Goal: Task Accomplishment & Management: Use online tool/utility

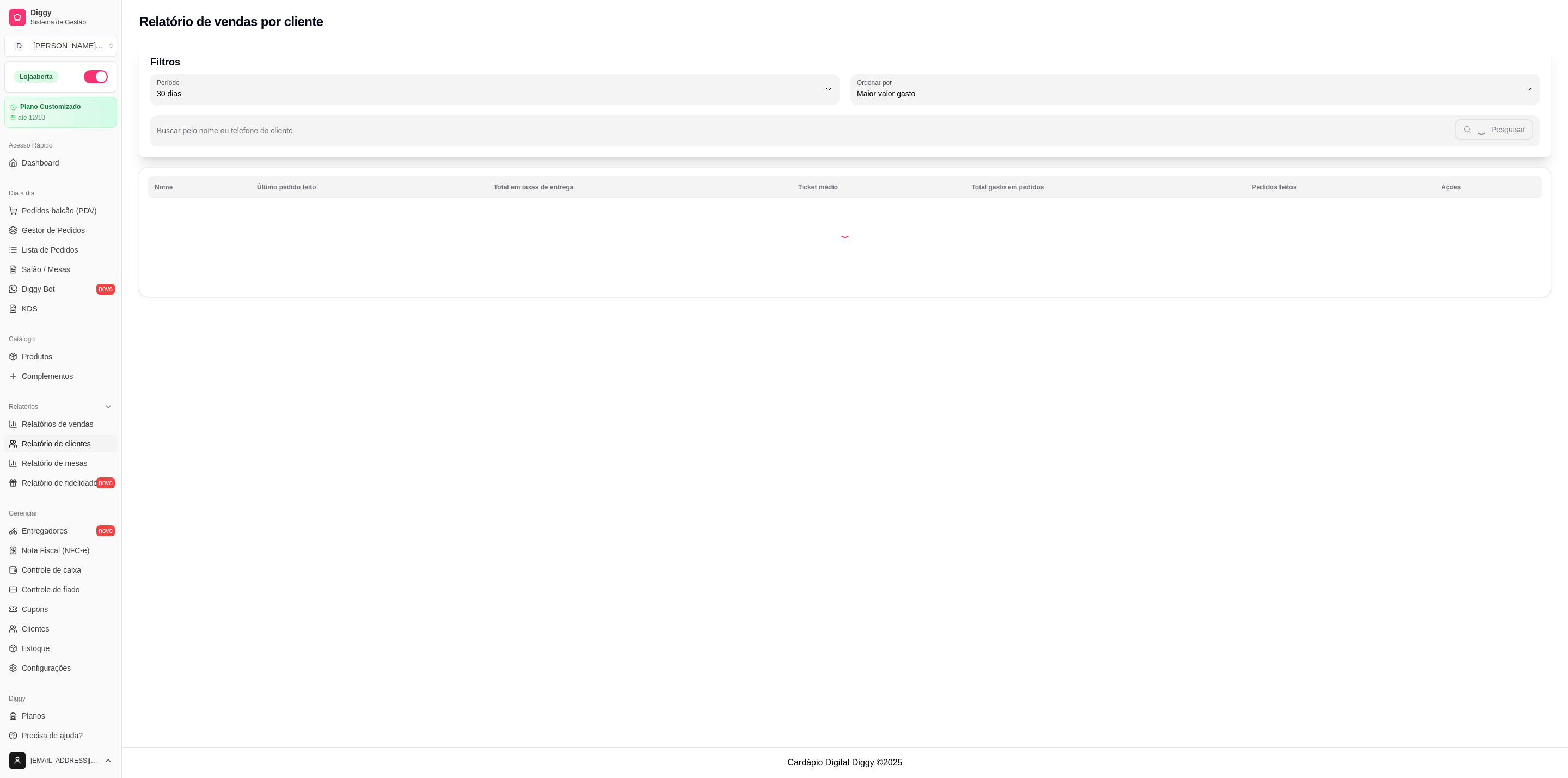
select select "30"
select select "HIGHEST_TOTAL_SPENT_WITH_ORDERS"
click at [1273, 96] on span "Maior valor gasto" at bounding box center [1189, 93] width 663 height 11
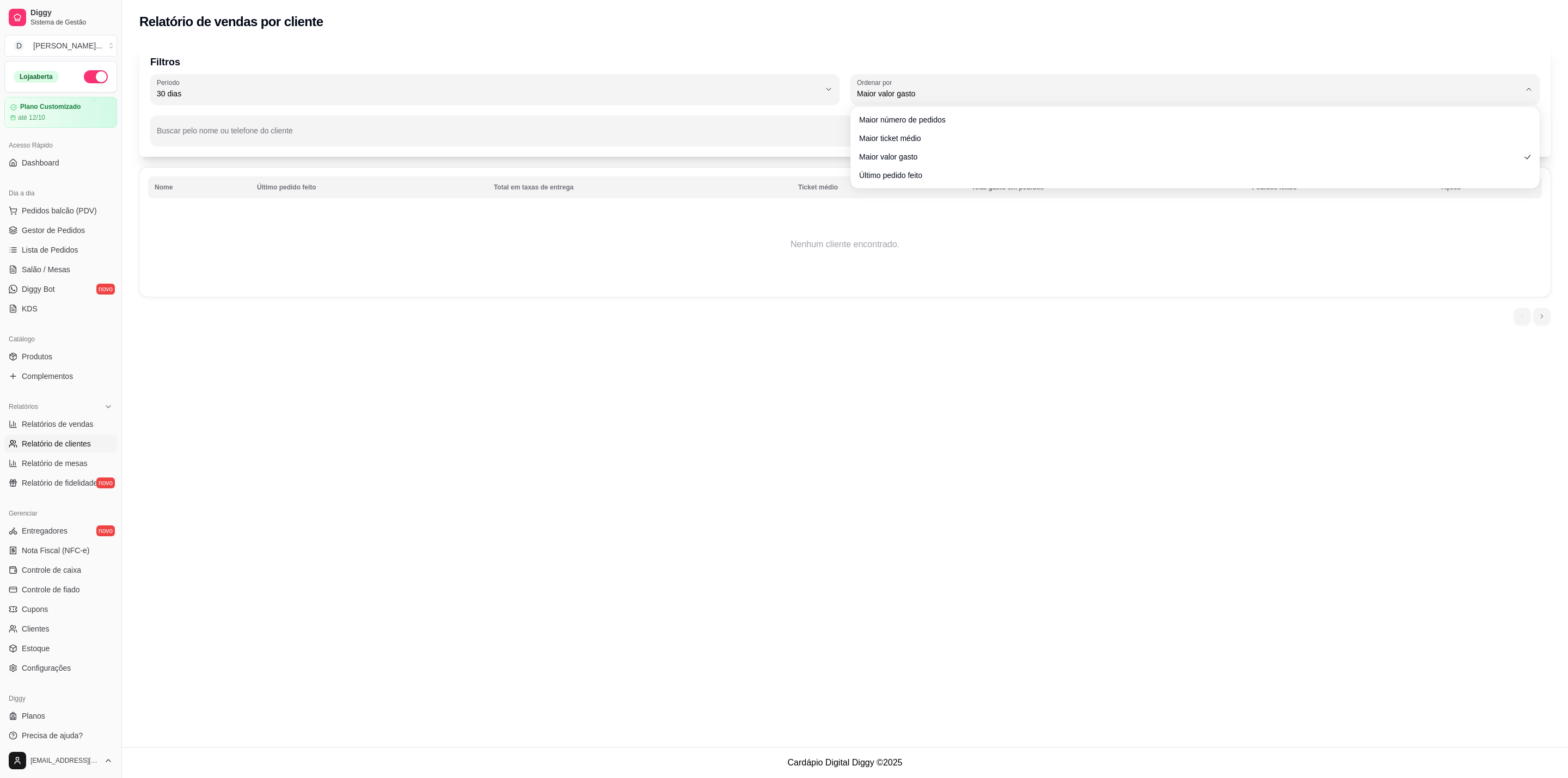
click at [997, 185] on div "Maior número de pedidos Maior ticket médio Maior valor gasto Último pedido feito" at bounding box center [1196, 147] width 685 height 77
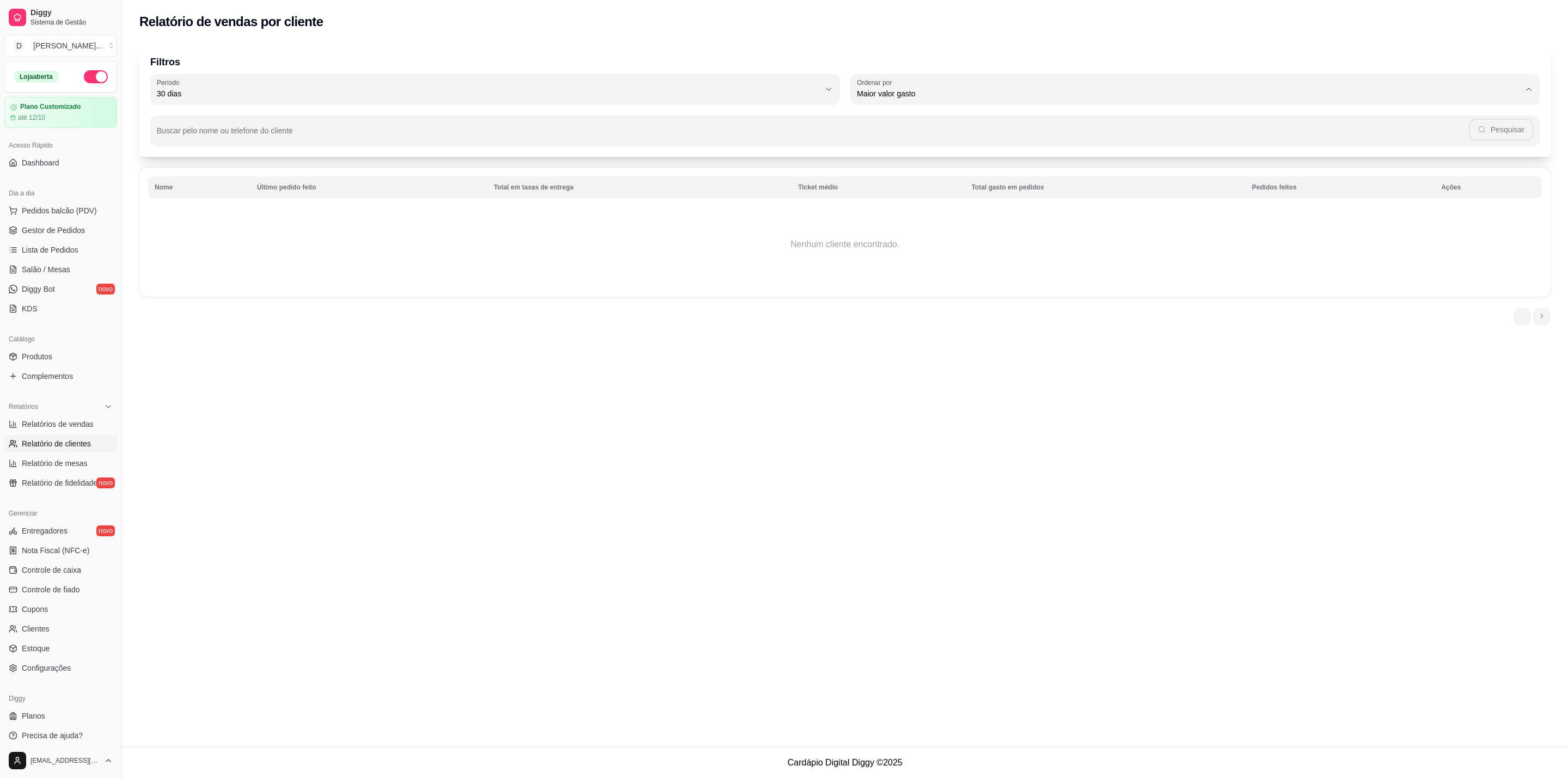
click at [1010, 178] on span "Último pedido feito" at bounding box center [1190, 172] width 634 height 10
type input "LAST_ORDER_MADE_AT"
select select "LAST_ORDER_MADE_AT"
click at [1153, 54] on p "Filtros" at bounding box center [845, 62] width 1389 height 15
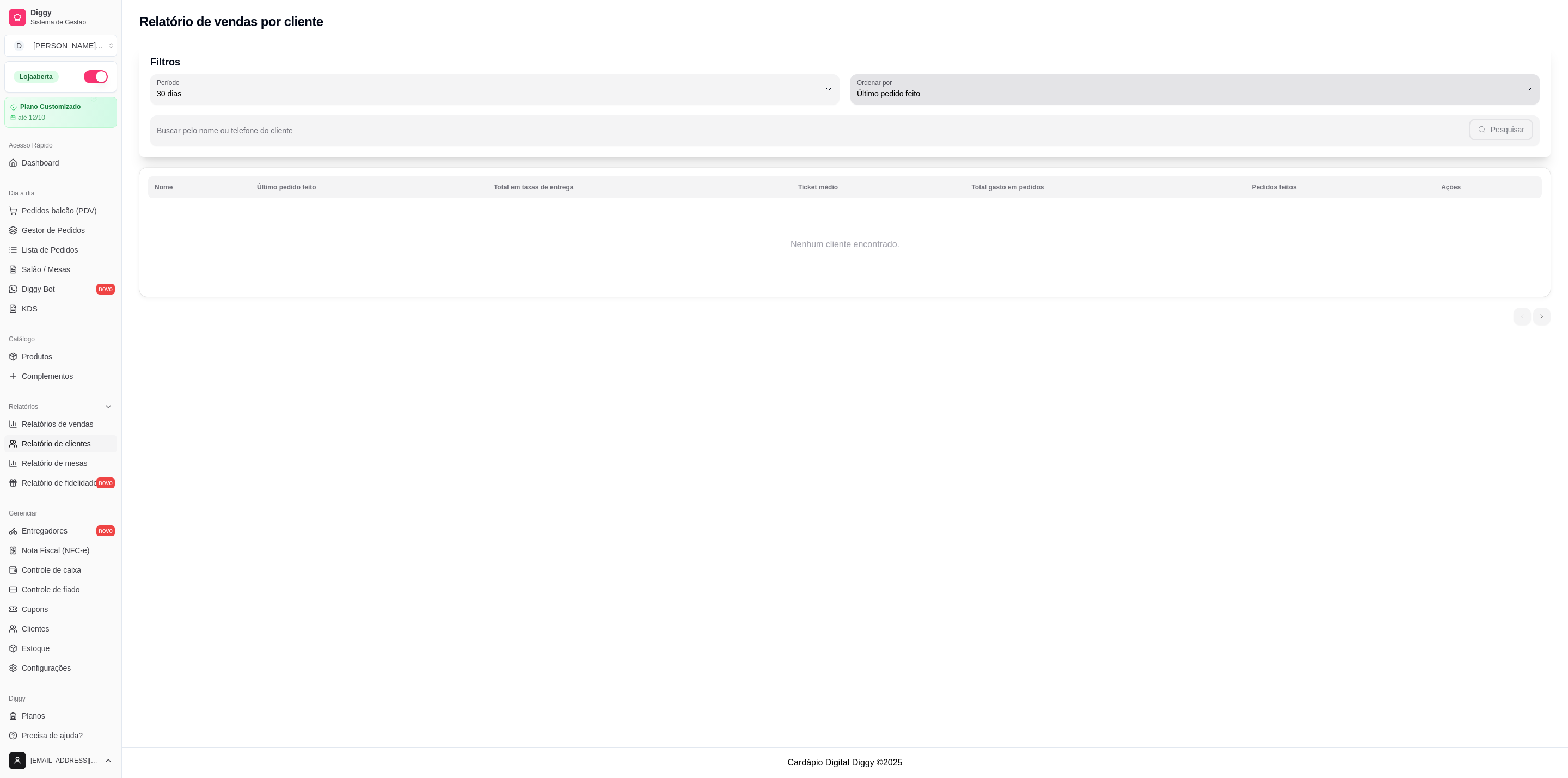
click at [1122, 99] on span "Último pedido feito" at bounding box center [1189, 93] width 663 height 11
click at [1019, 111] on li "Maior número de pedidos" at bounding box center [1196, 120] width 653 height 17
type input "HIGHEST_ORDER_COUNT"
select select "HIGHEST_ORDER_COUNT"
click at [1044, 99] on span "Maior número de pedidos" at bounding box center [1189, 93] width 663 height 11
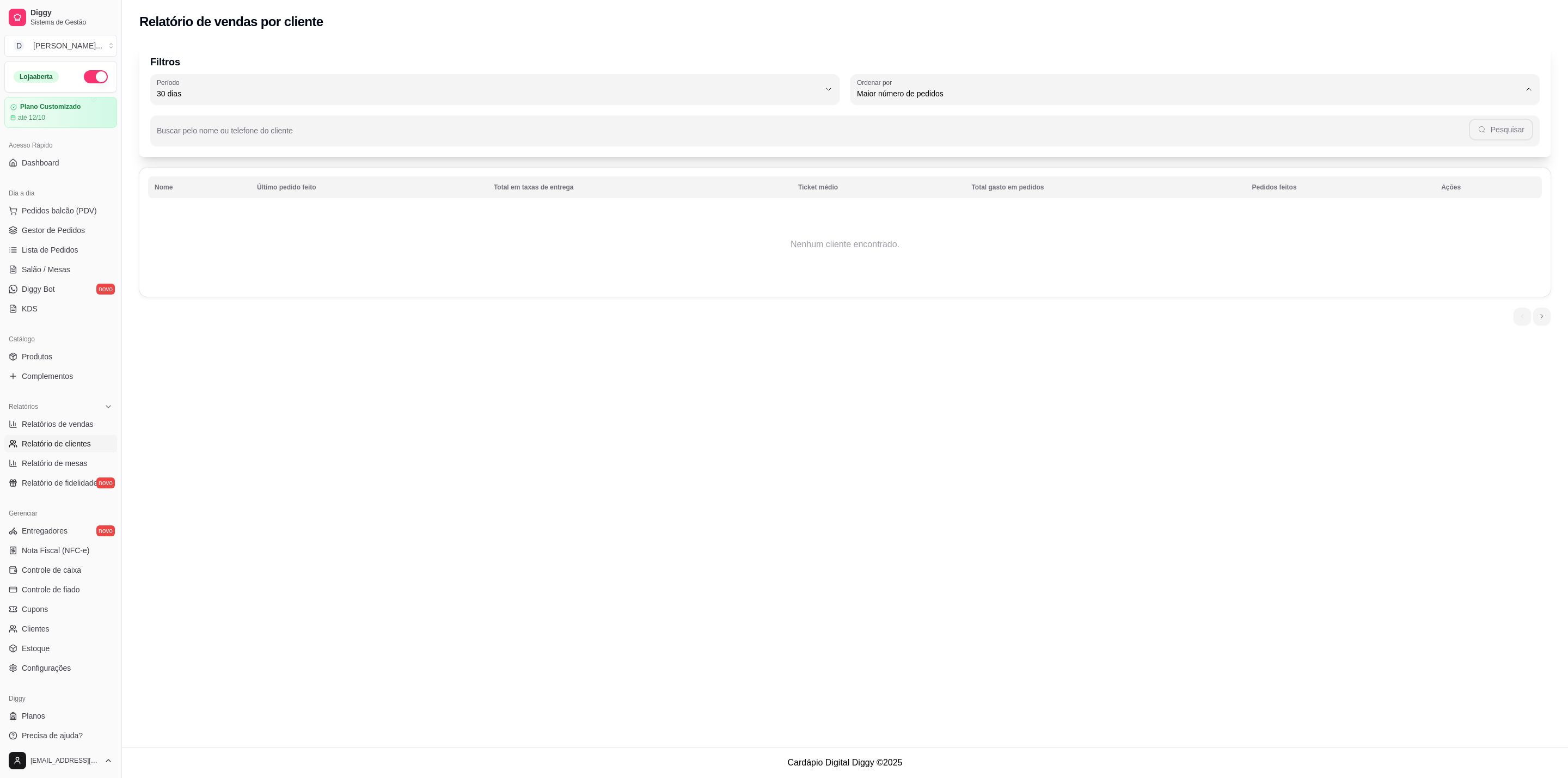
click at [1011, 149] on li "Maior valor gasto" at bounding box center [1196, 155] width 653 height 17
type input "HIGHEST_TOTAL_SPENT_WITH_ORDERS"
select select "HIGHEST_TOTAL_SPENT_WITH_ORDERS"
click at [1039, 96] on span "Maior valor gasto" at bounding box center [1189, 93] width 663 height 11
click at [1015, 140] on span "Maior ticket médio" at bounding box center [1190, 136] width 634 height 10
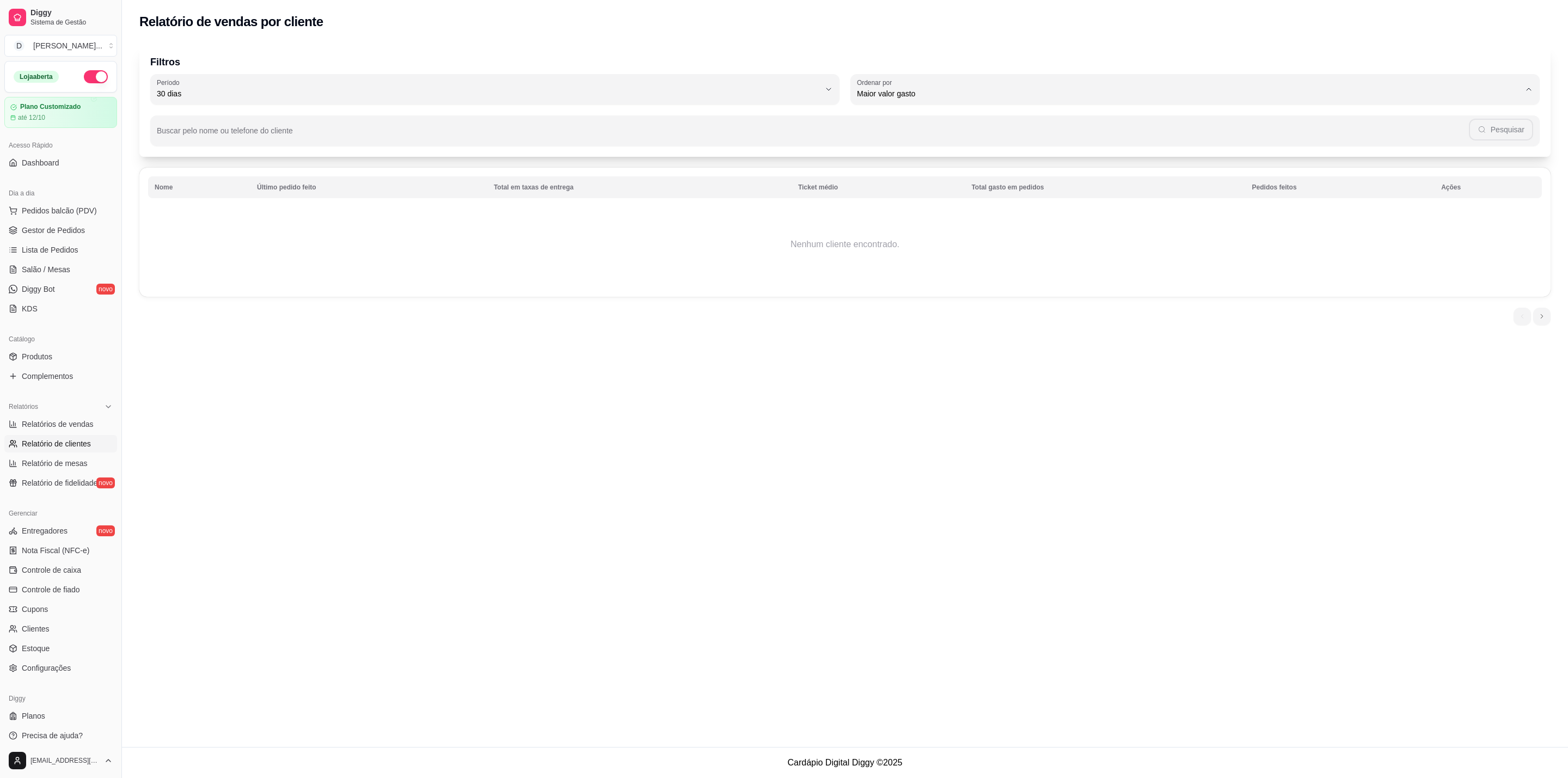
type input "HIGHEST_AVERAGE_TICKET"
select select "HIGHEST_AVERAGE_TICKET"
click at [1029, 86] on div "Maior ticket médio" at bounding box center [1189, 89] width 663 height 22
click at [1009, 119] on span "Maior número de pedidos" at bounding box center [1190, 119] width 634 height 10
type input "HIGHEST_ORDER_COUNT"
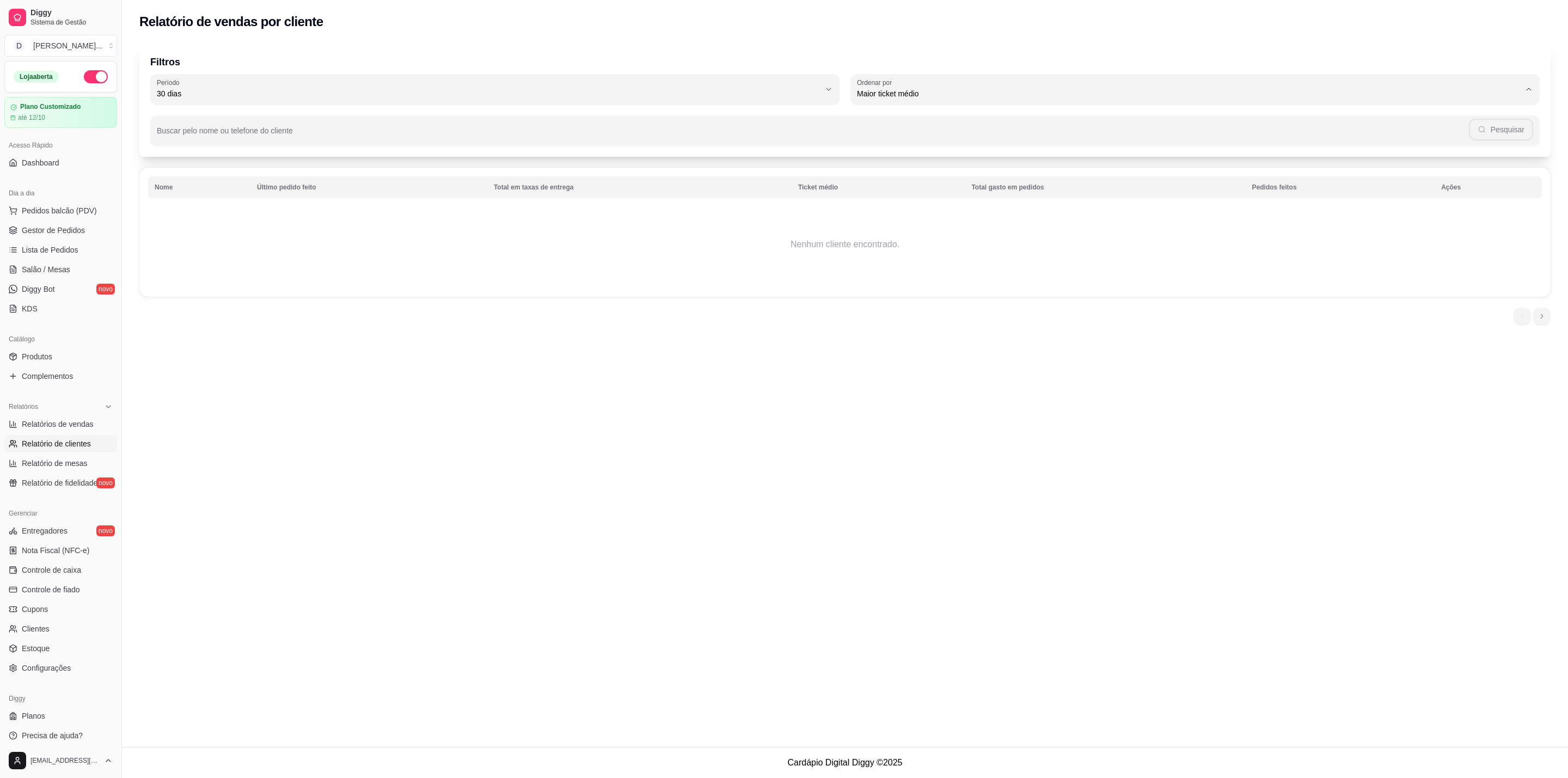
select select "HIGHEST_ORDER_COUNT"
click at [1515, 61] on p "Filtros" at bounding box center [845, 62] width 1389 height 15
click at [1498, 67] on p "Filtros" at bounding box center [845, 62] width 1389 height 15
click at [474, 100] on div "30 dias" at bounding box center [489, 89] width 663 height 22
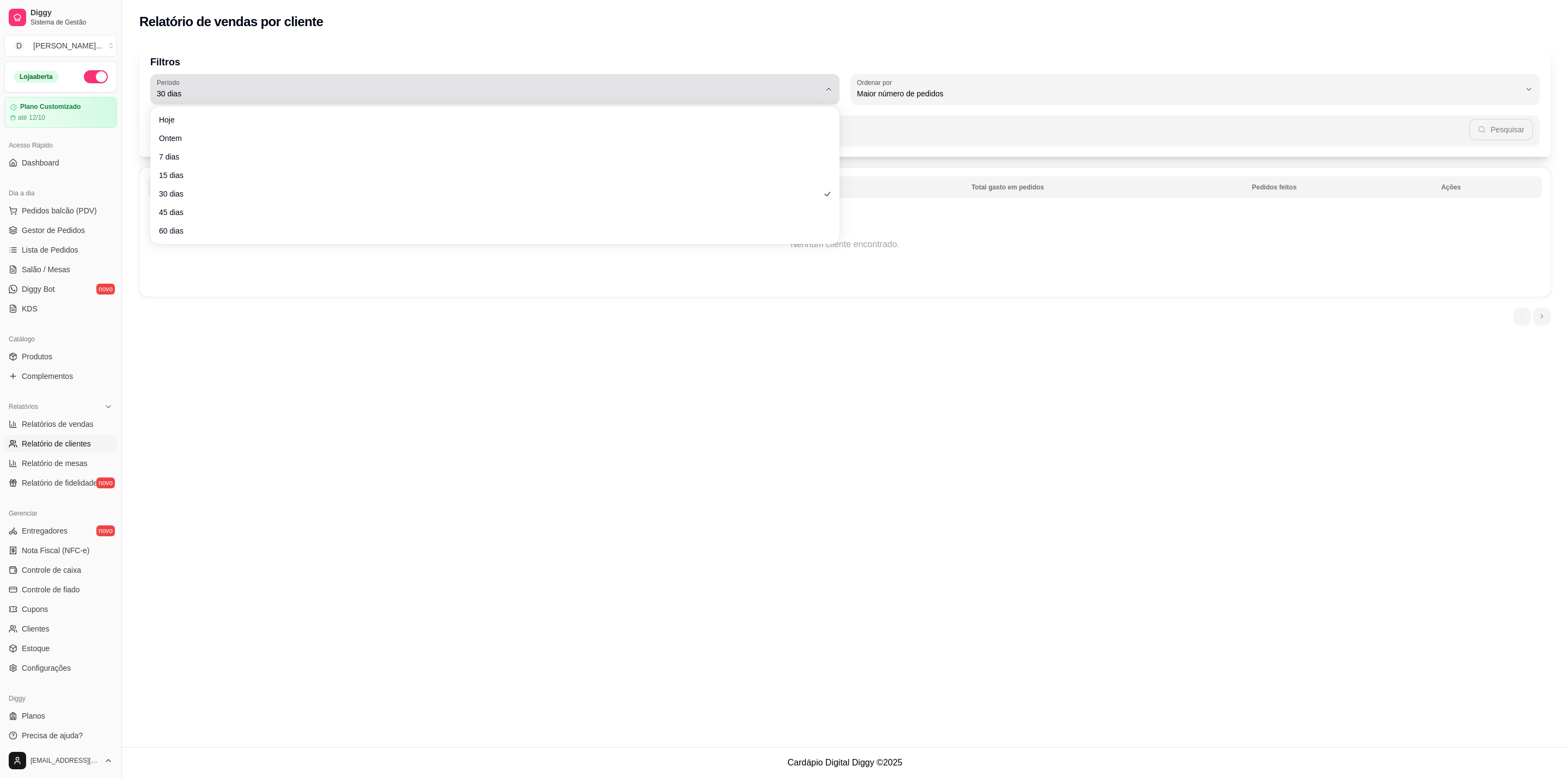
click at [570, 91] on span "30 dias" at bounding box center [489, 93] width 663 height 11
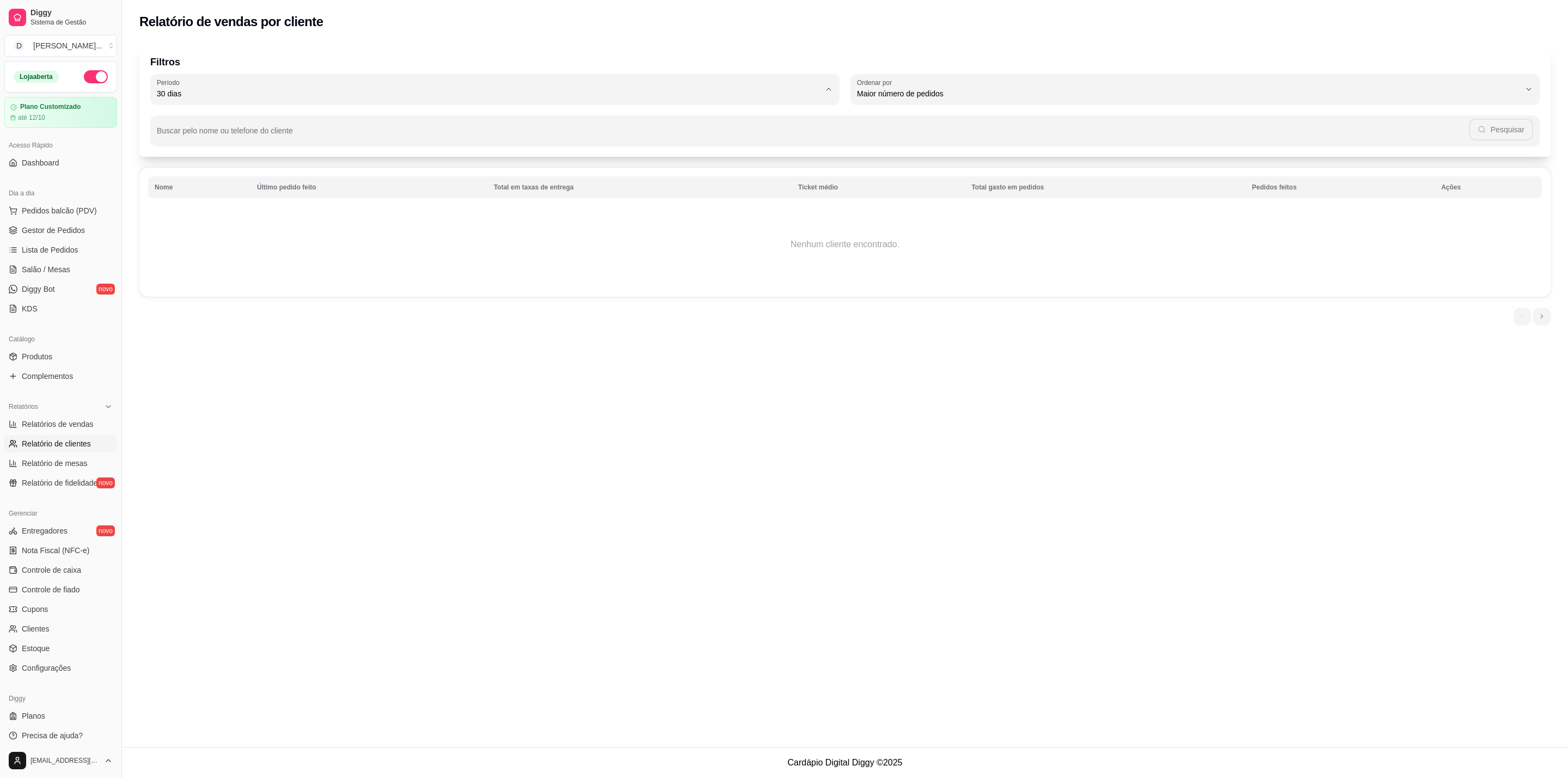
click at [441, 227] on span "60 dias" at bounding box center [490, 225] width 634 height 10
type input "60"
select select "60"
click at [902, 93] on span "Maior número de pedidos" at bounding box center [1189, 93] width 663 height 11
click at [895, 176] on span "Último pedido feito" at bounding box center [1190, 172] width 634 height 10
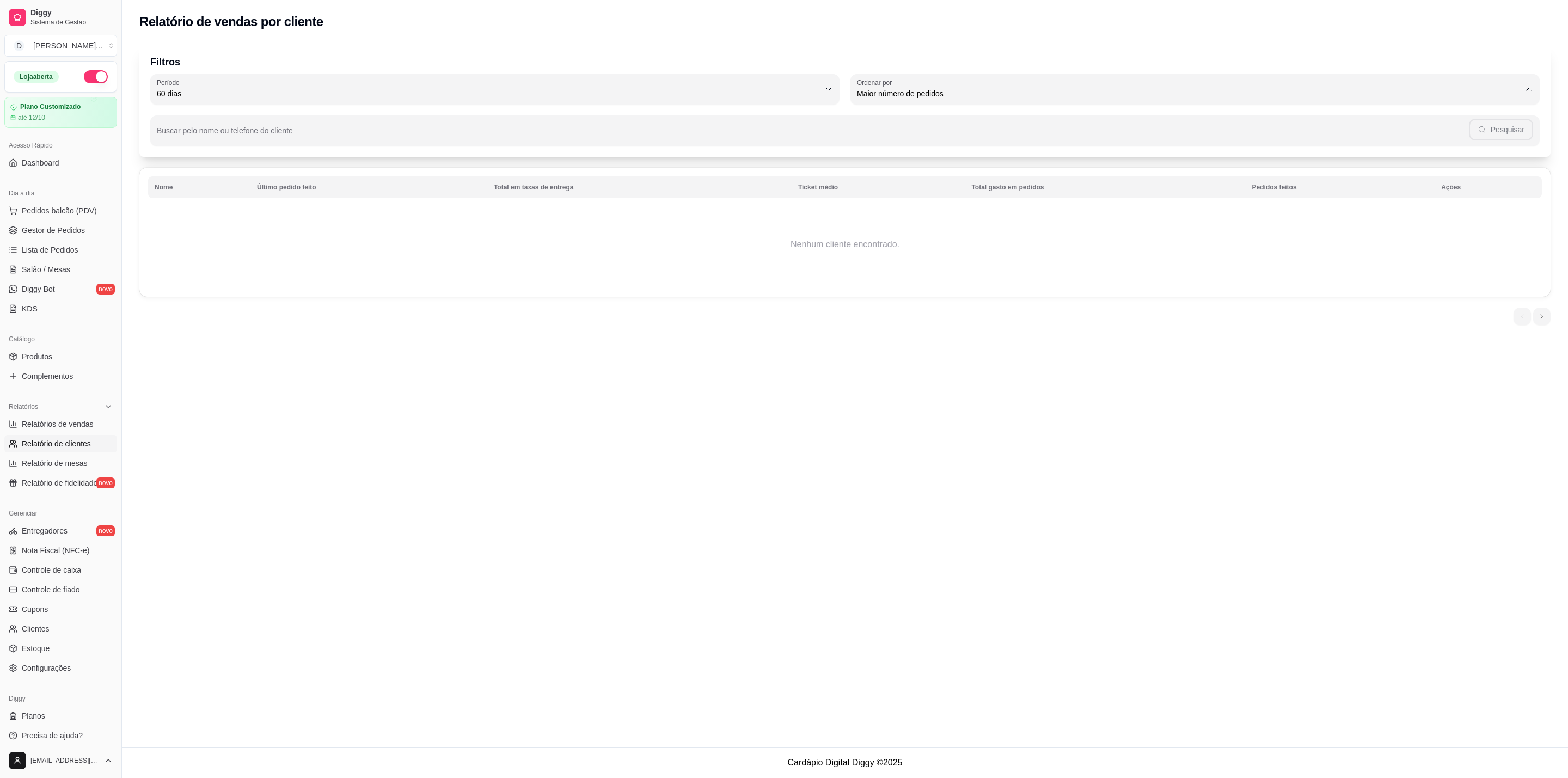
type input "LAST_ORDER_MADE_AT"
select select "LAST_ORDER_MADE_AT"
click at [69, 477] on link "Relatório de fidelidade novo" at bounding box center [61, 482] width 113 height 17
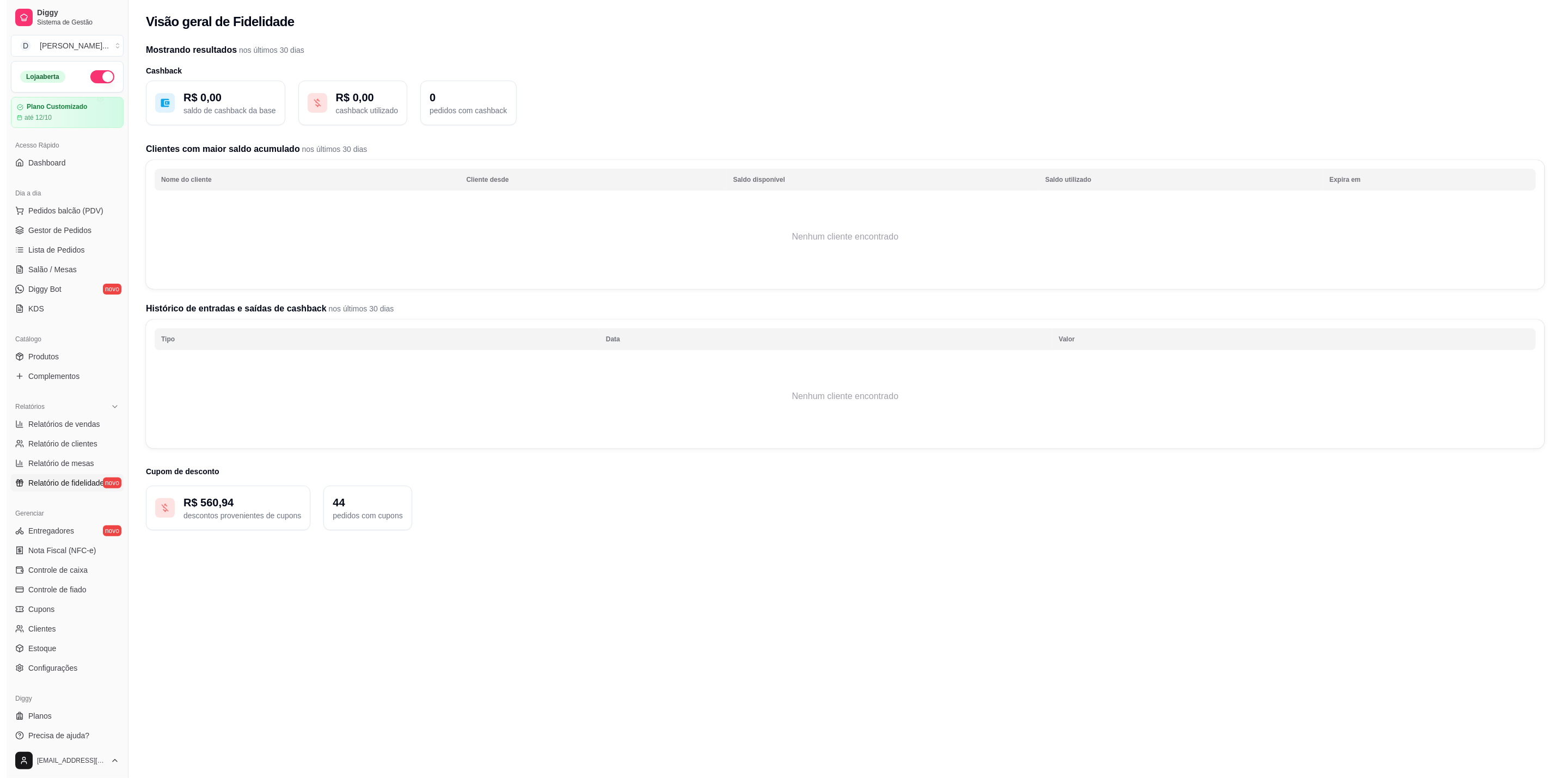
scroll to position [6, 0]
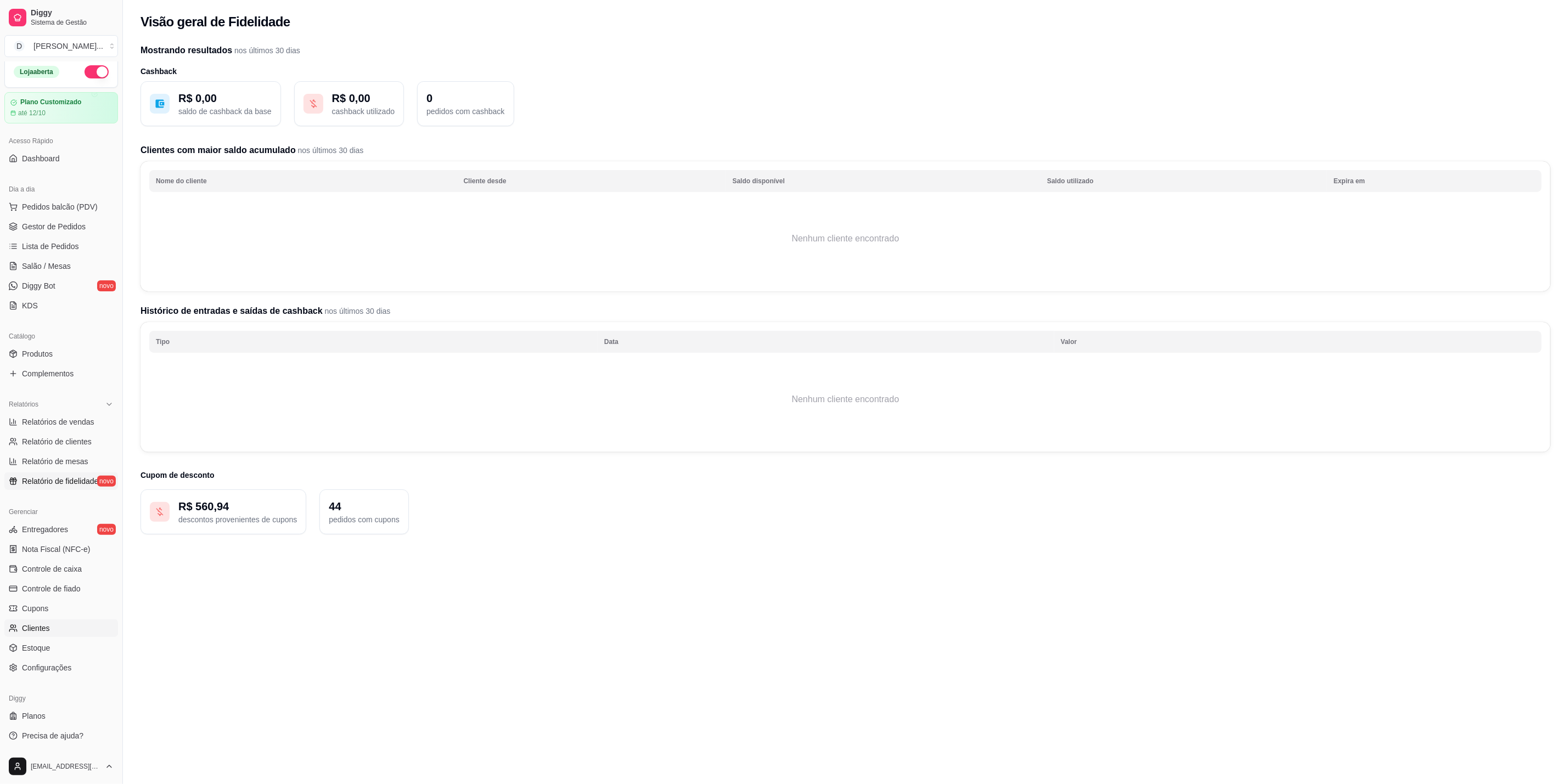
click at [45, 632] on span "Clientes" at bounding box center [35, 627] width 28 height 11
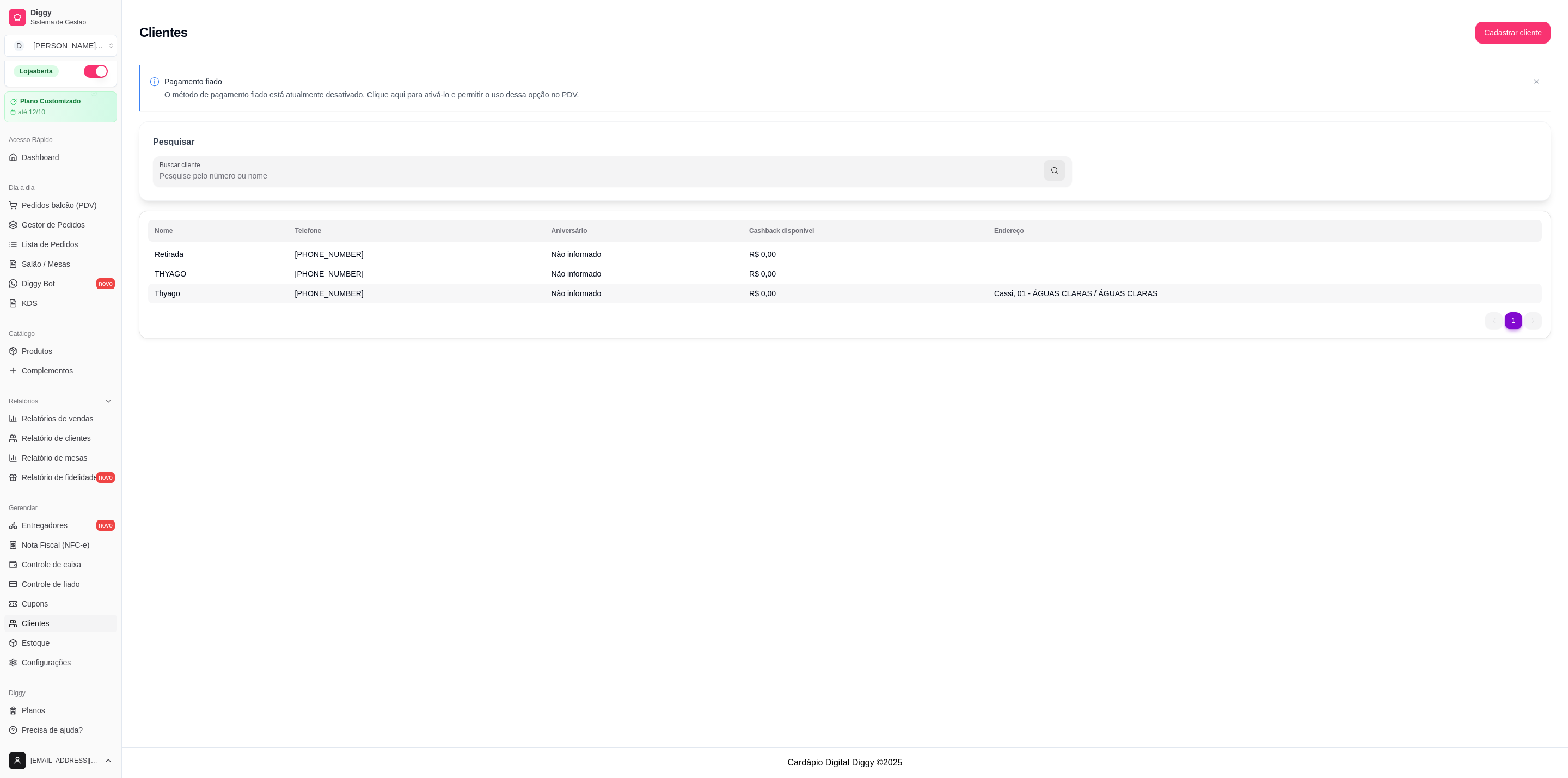
click at [381, 298] on td "[PHONE_NUMBER]" at bounding box center [417, 293] width 256 height 20
click at [737, 263] on td "Não informado" at bounding box center [644, 254] width 198 height 20
click at [765, 270] on span "R$ 0,00" at bounding box center [762, 273] width 27 height 8
click at [763, 296] on span "R$ 0,00" at bounding box center [762, 293] width 27 height 8
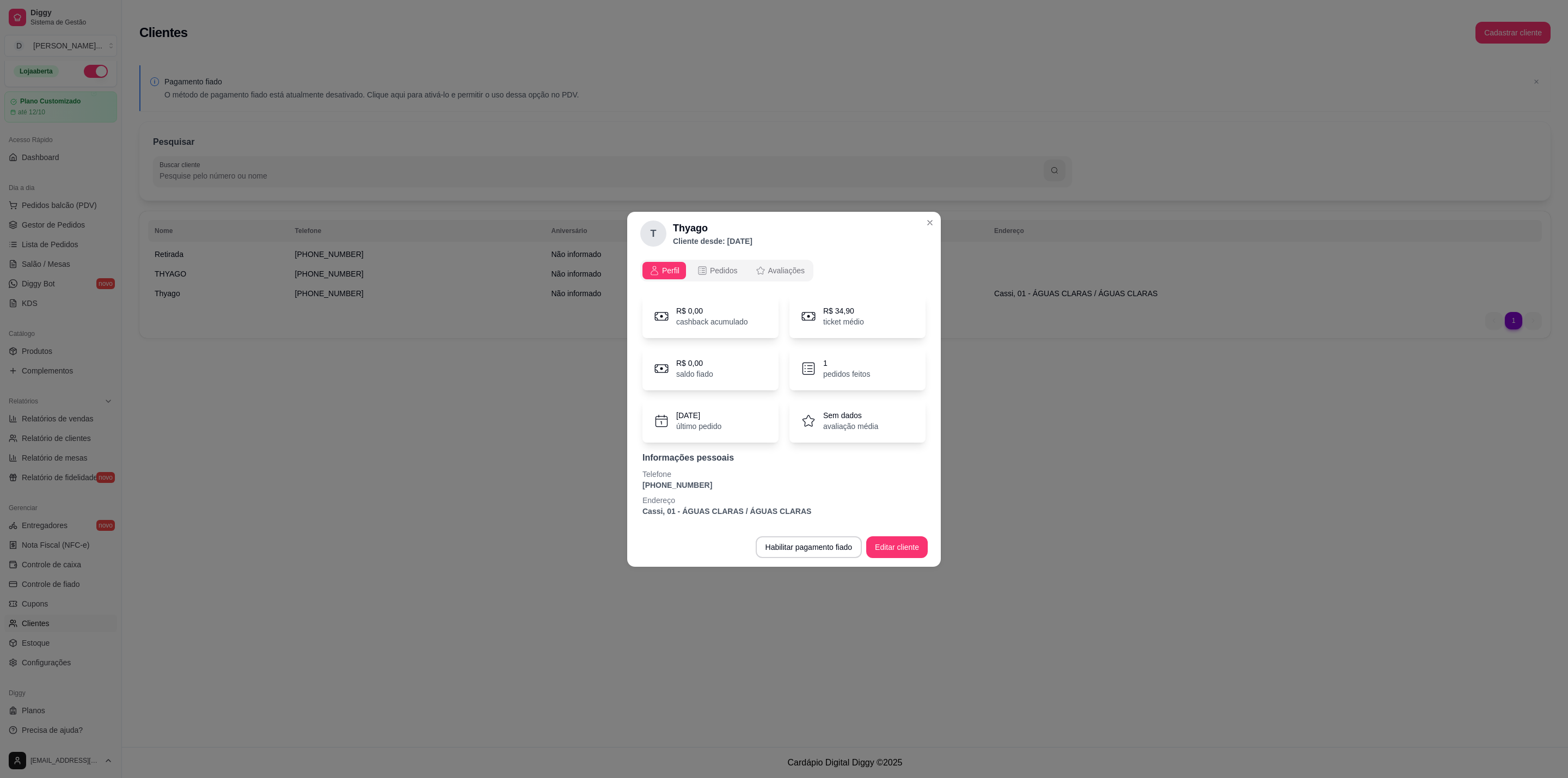
drag, startPoint x: 732, startPoint y: 433, endPoint x: 731, endPoint y: 418, distance: 15.0
click at [732, 431] on div "[DATE] último pedido" at bounding box center [711, 421] width 136 height 43
click at [731, 418] on div "[DATE] último pedido" at bounding box center [711, 421] width 136 height 43
click at [737, 355] on div "R$ 0,00 saldo fiado" at bounding box center [711, 368] width 136 height 43
click at [850, 548] on button "Habilitar pagamento fiado" at bounding box center [809, 547] width 106 height 22
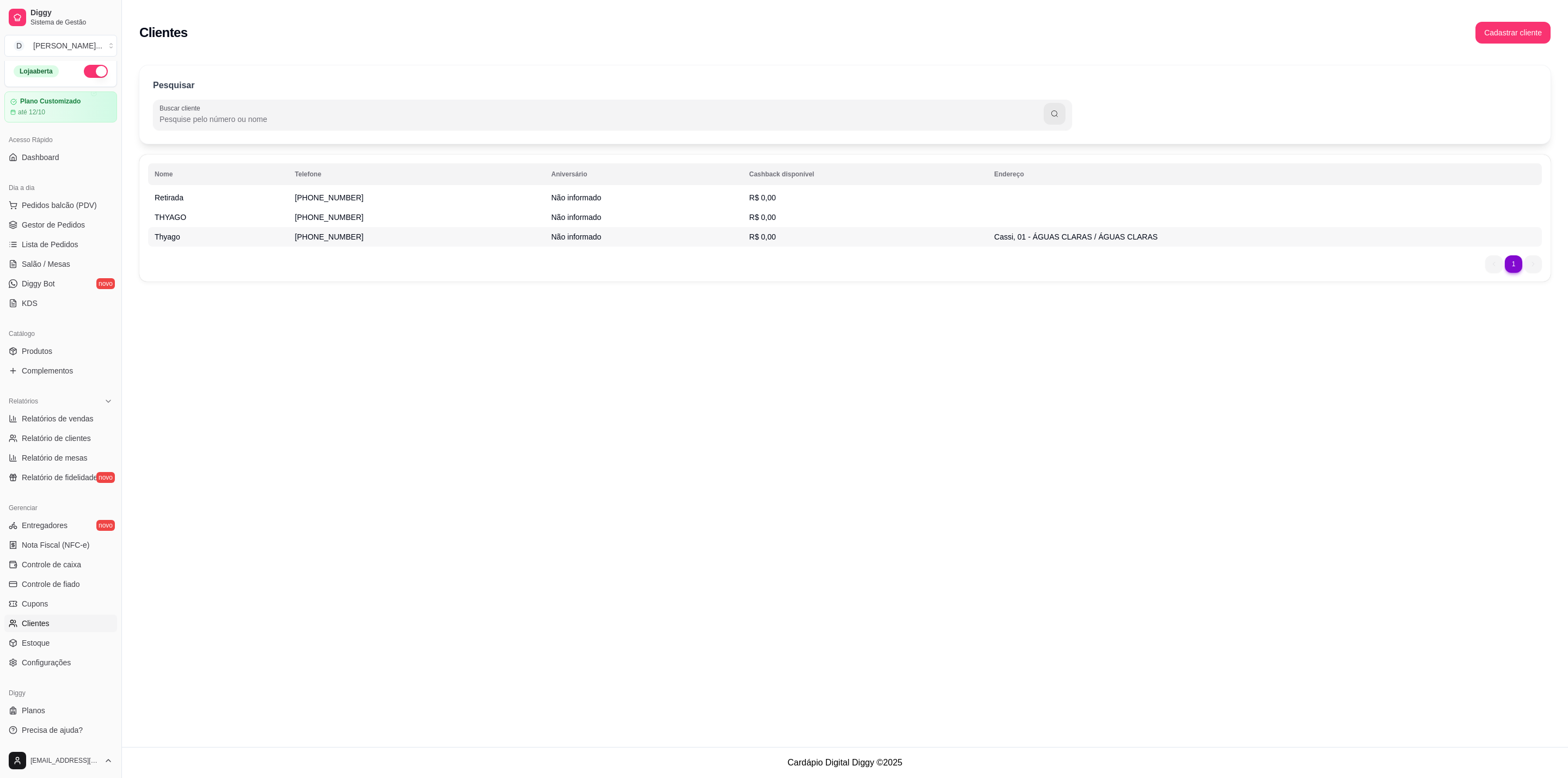
click at [851, 238] on td "R$ 0,00" at bounding box center [865, 237] width 245 height 20
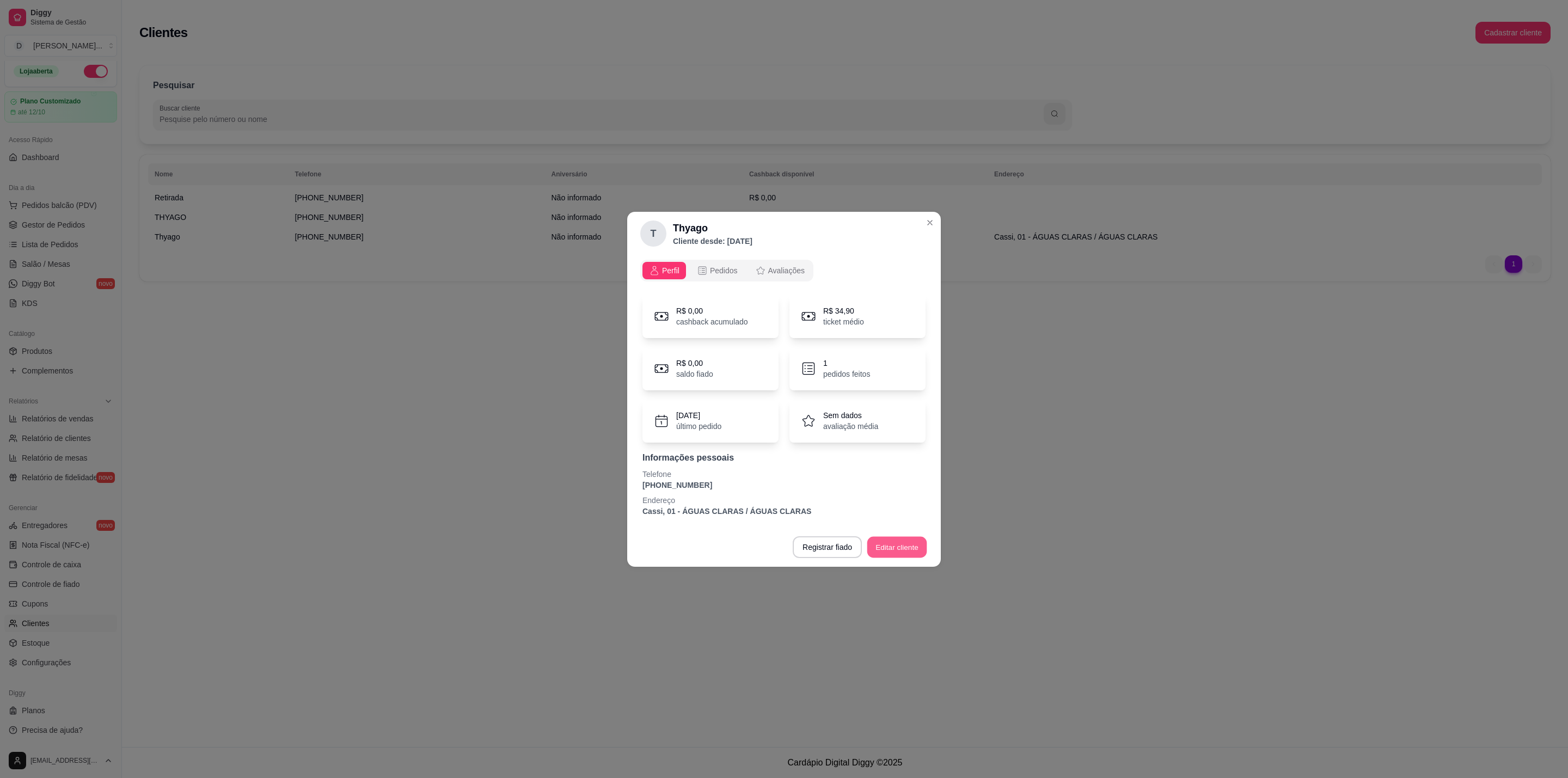
click at [912, 548] on button "Editar cliente" at bounding box center [897, 547] width 60 height 22
click at [726, 270] on span "Pedidos" at bounding box center [723, 270] width 27 height 11
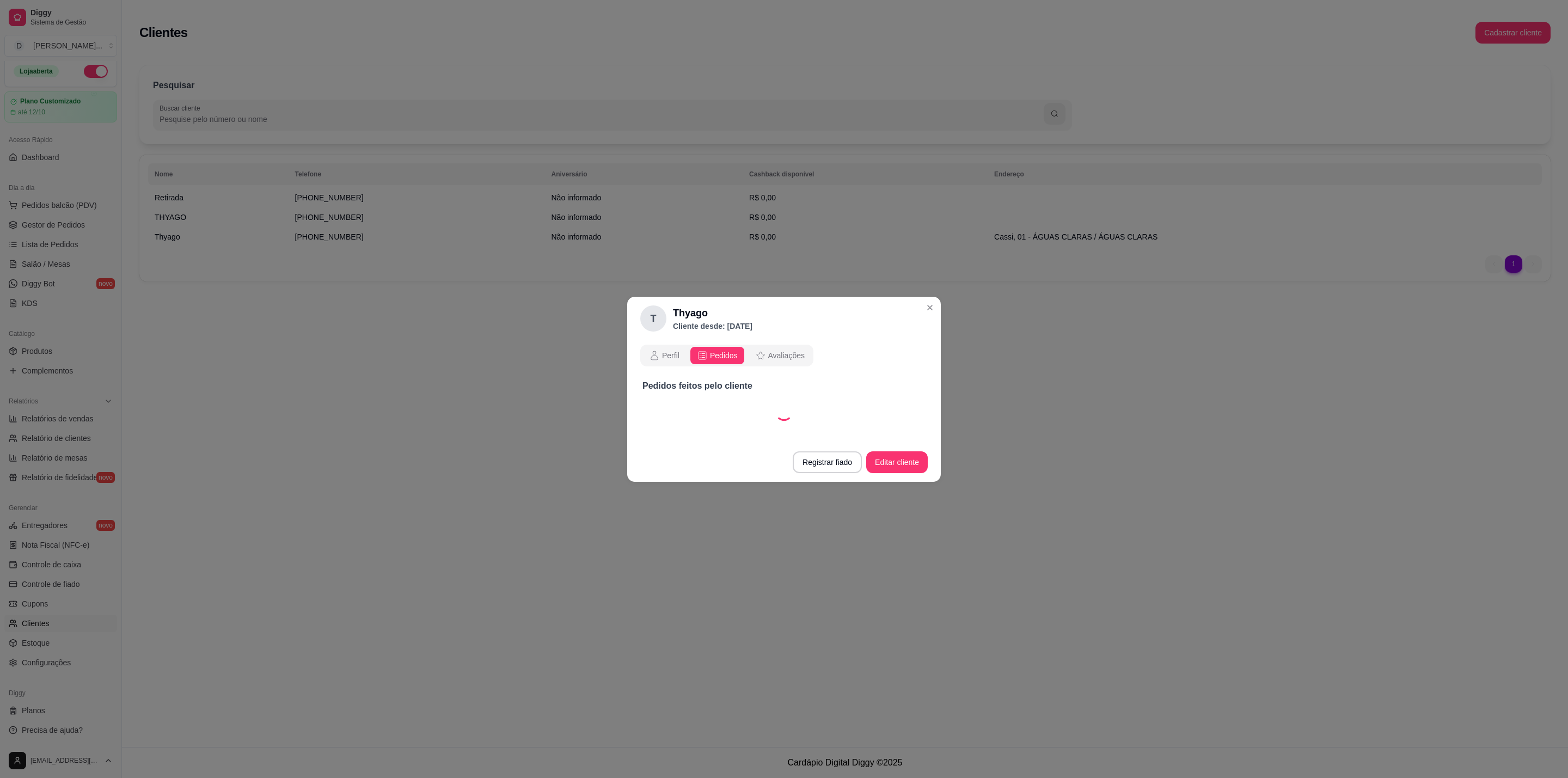
select select "30"
select select "ALL"
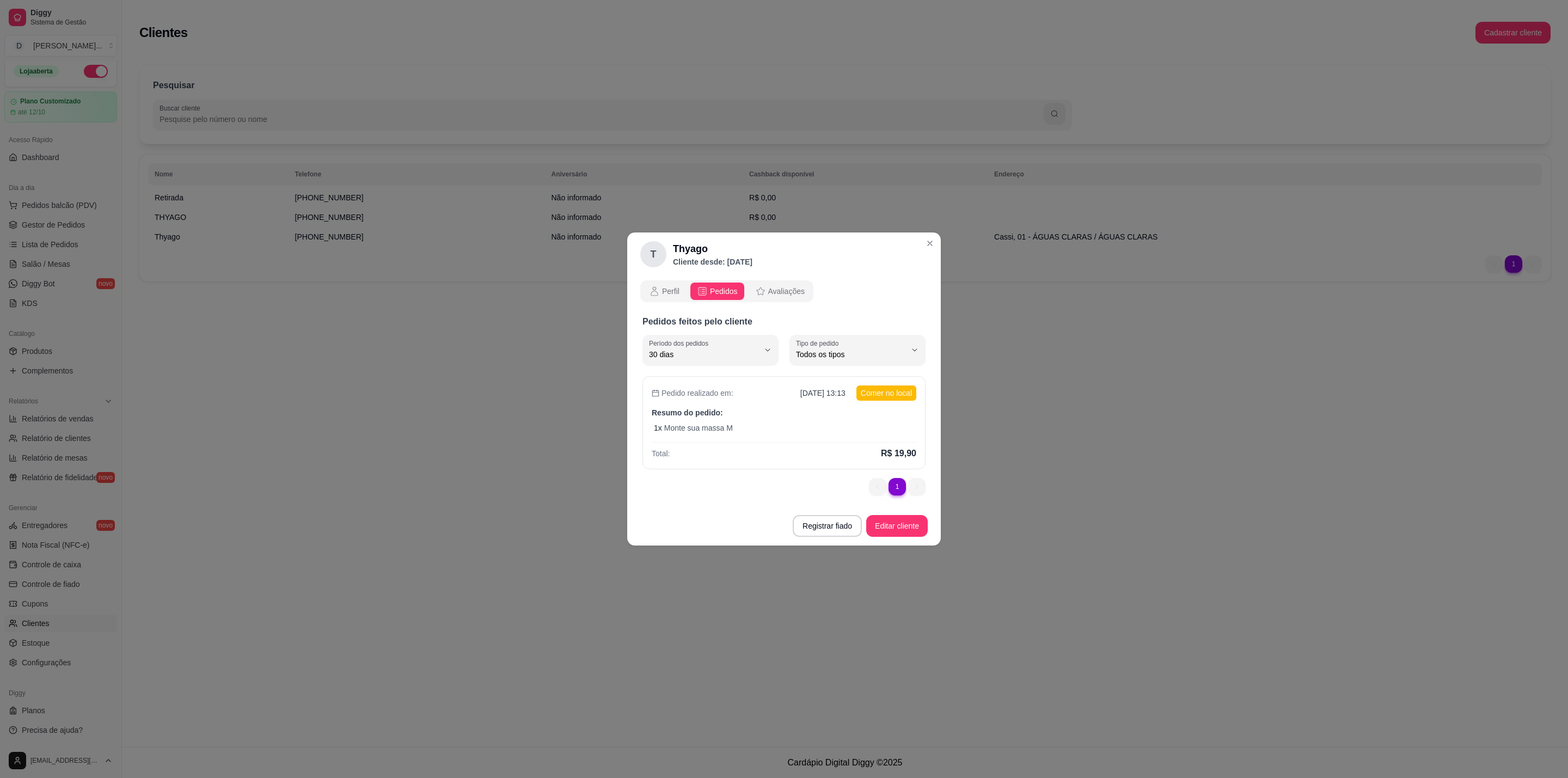
click at [777, 288] on span "Avaliações" at bounding box center [786, 291] width 37 height 11
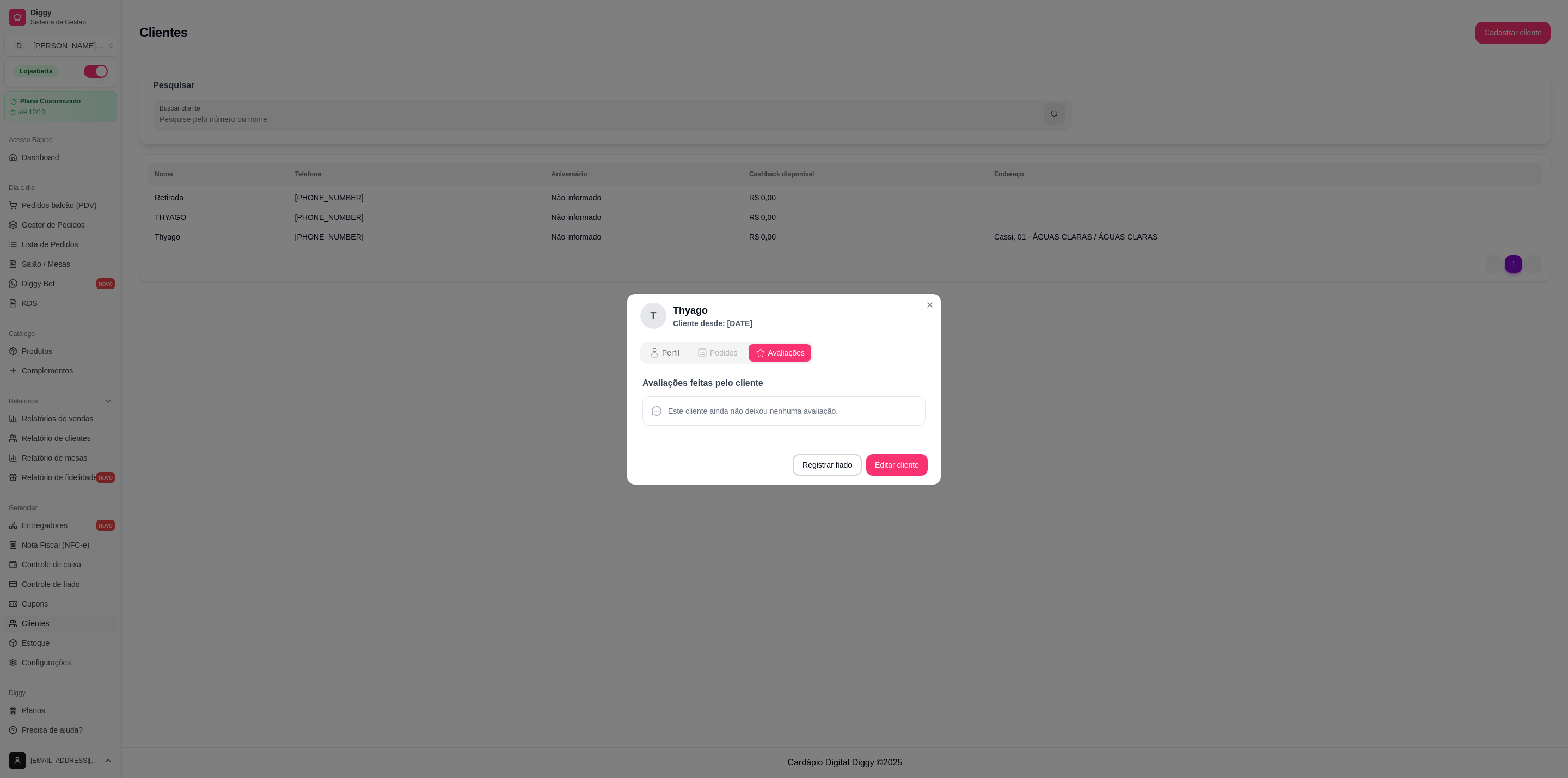
click at [716, 347] on span "Pedidos" at bounding box center [723, 352] width 27 height 11
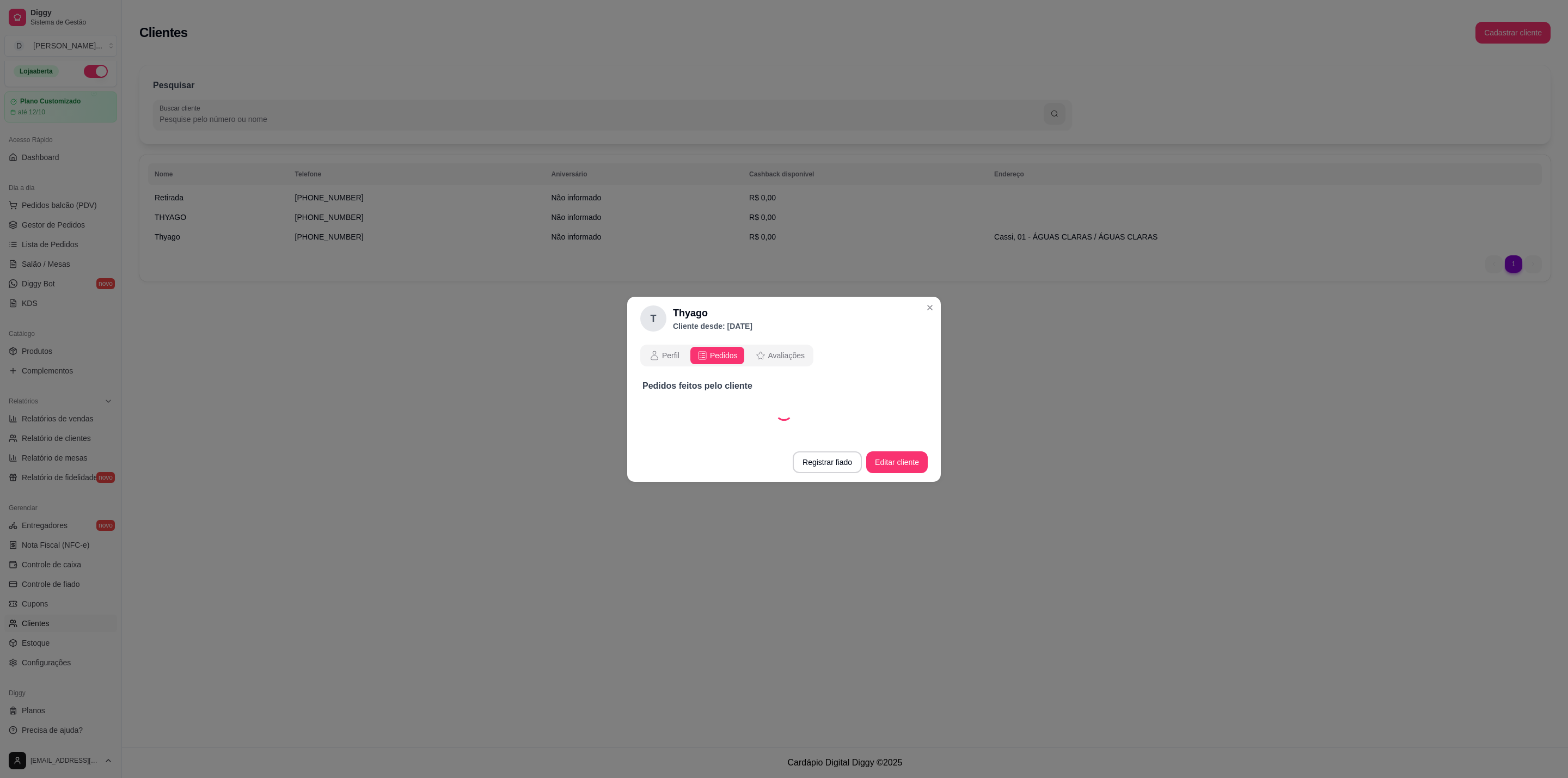
select select "30"
select select "ALL"
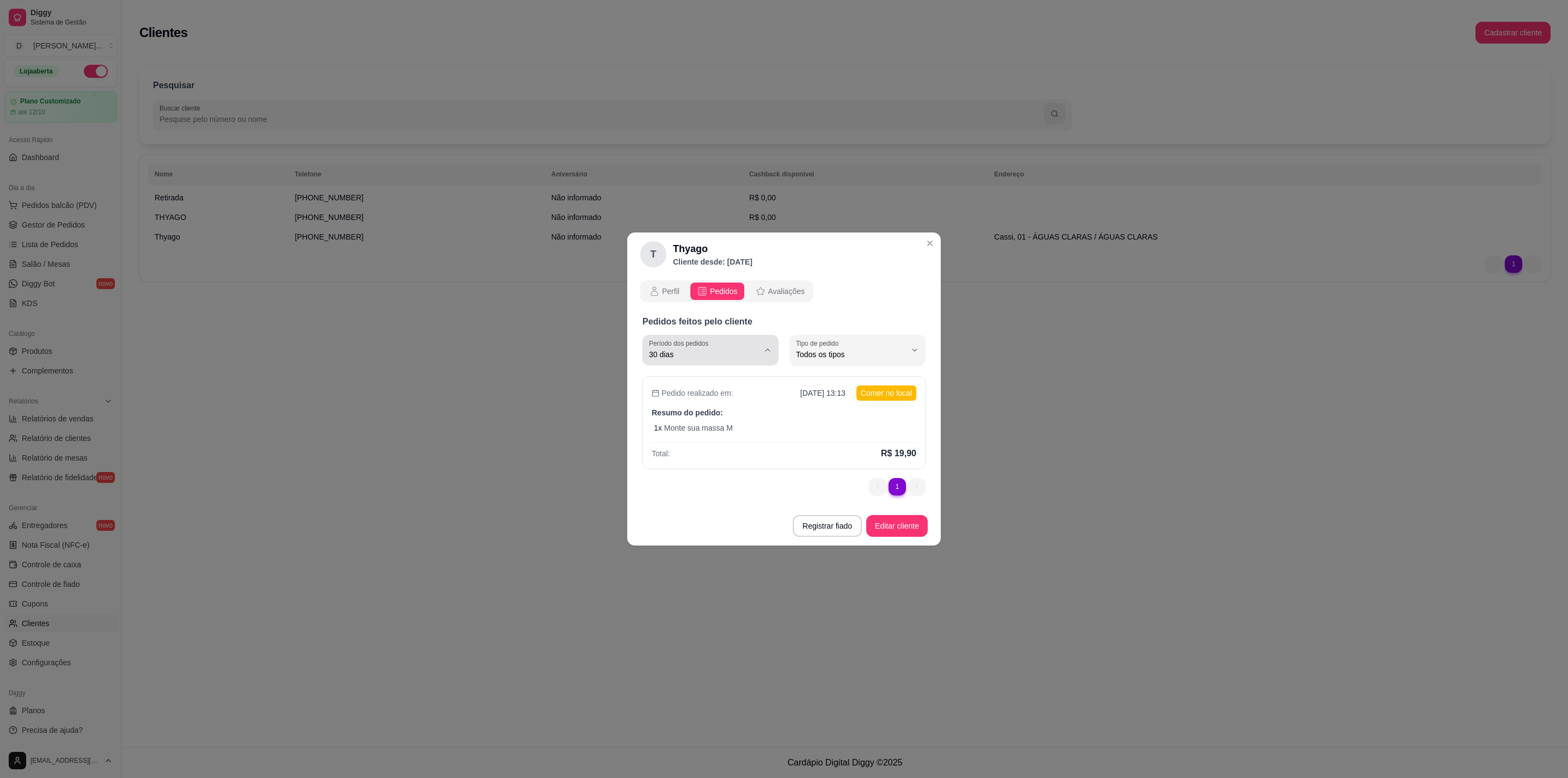
click at [668, 347] on label "Período dos pedidos" at bounding box center [681, 342] width 63 height 9
click at [1069, 405] on div "T Thyago Cliente desde: [DATE] Perfil Pedidos Avaliações Pedidos feitos pelo cl…" at bounding box center [784, 389] width 1568 height 778
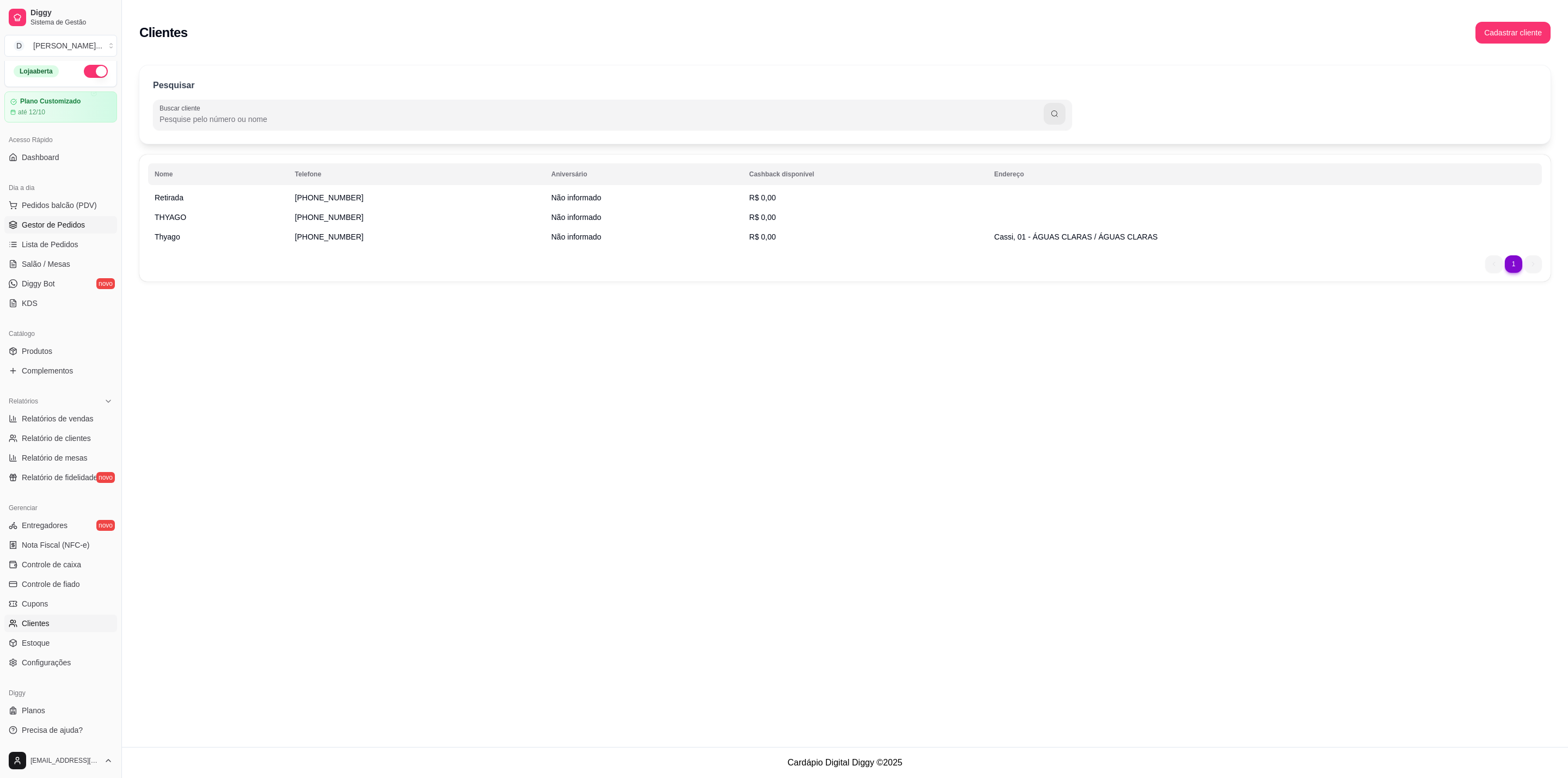
click at [57, 229] on span "Gestor de Pedidos" at bounding box center [53, 224] width 63 height 11
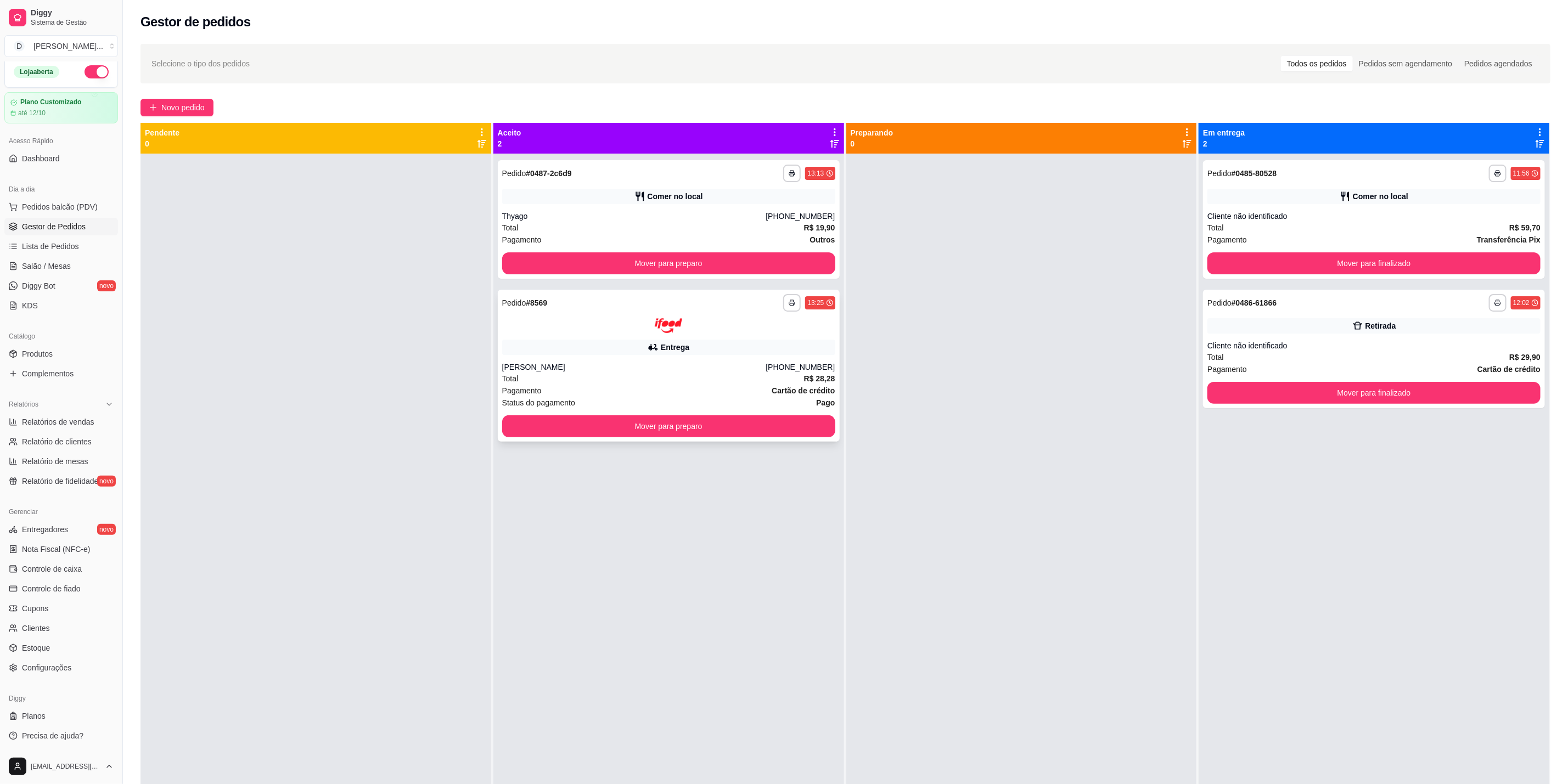
click at [746, 346] on div "Entrega" at bounding box center [669, 347] width 334 height 15
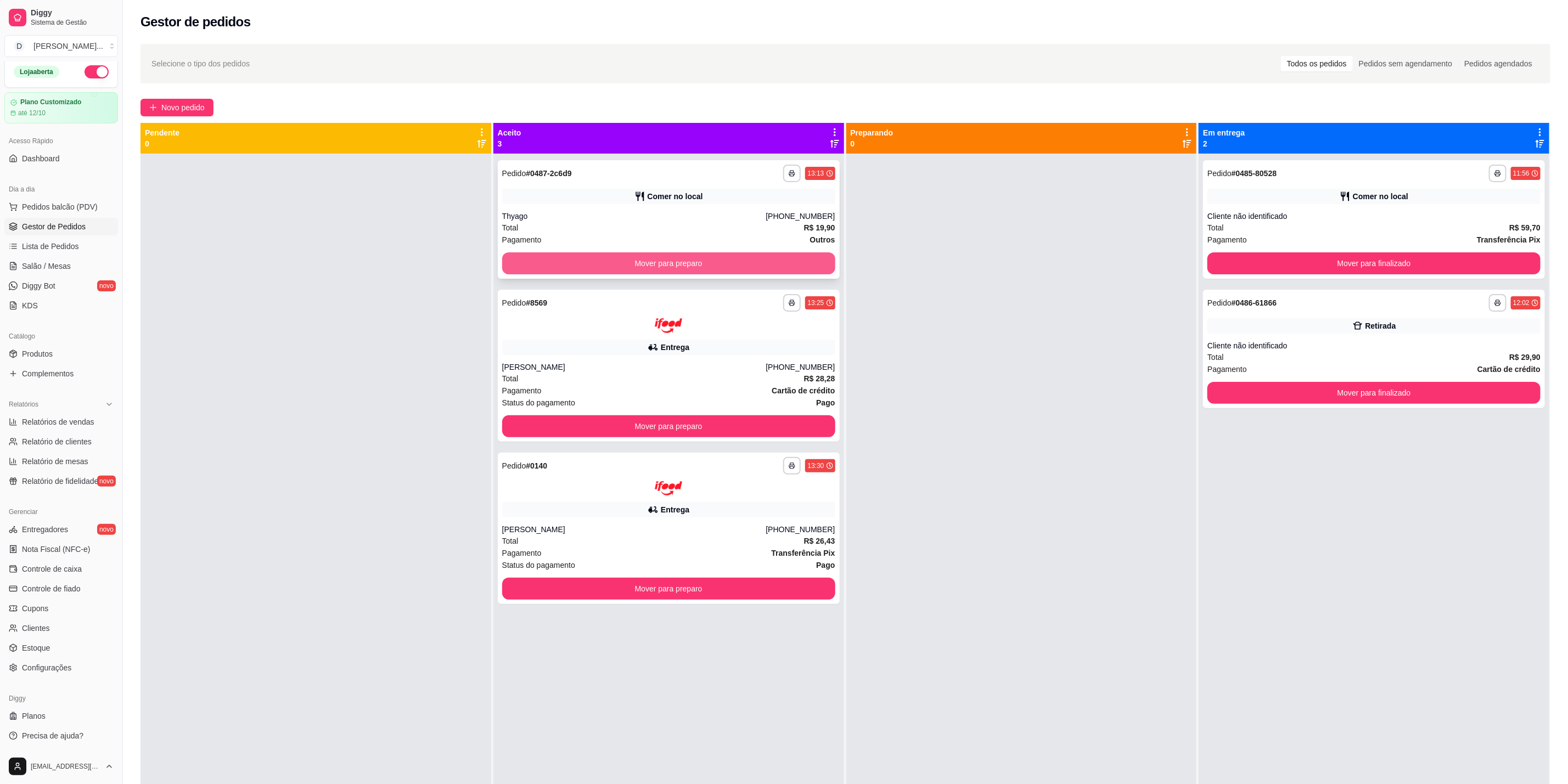
click at [738, 260] on button "Mover para preparo" at bounding box center [669, 263] width 334 height 22
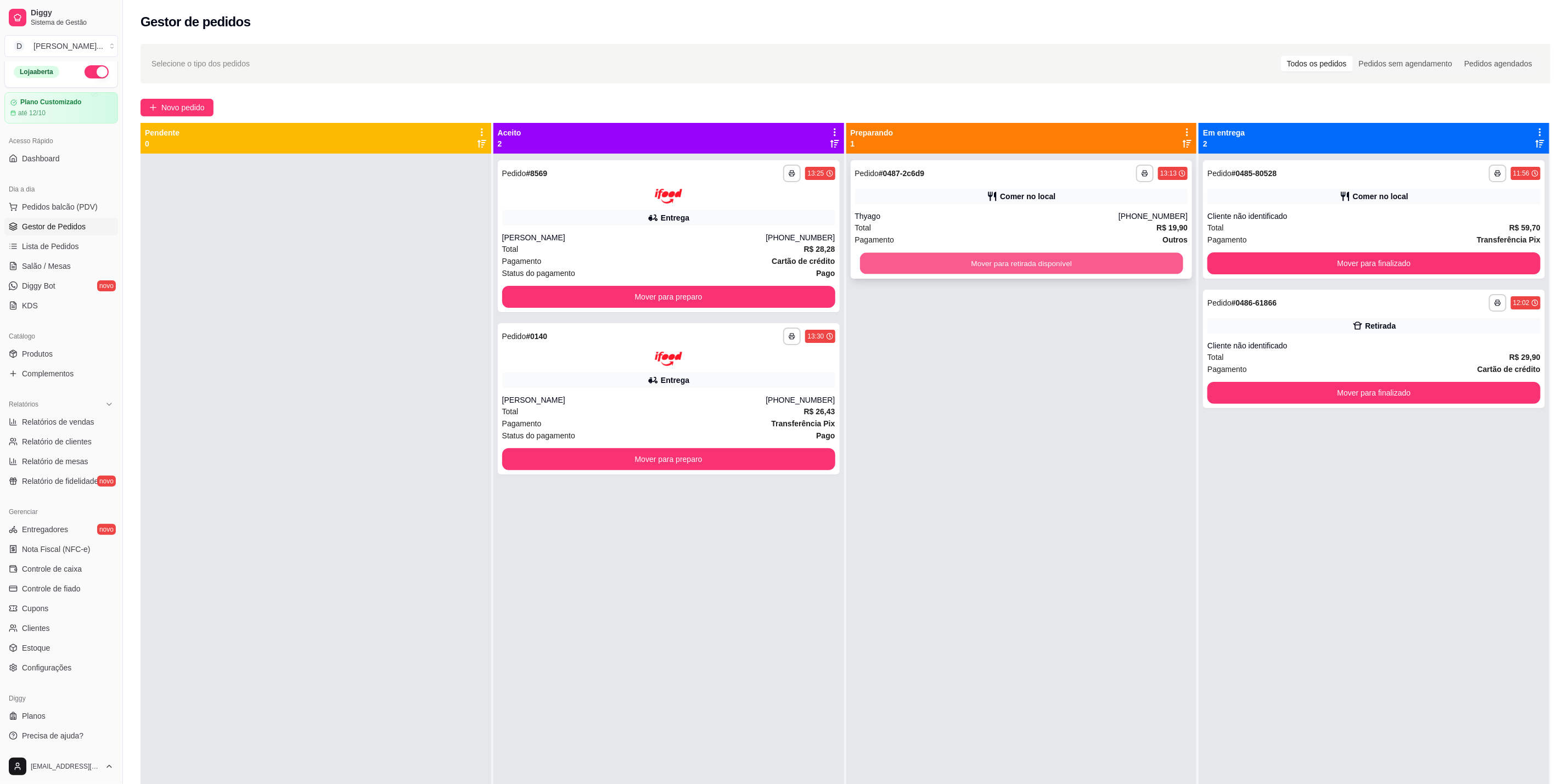
click at [1027, 257] on button "Mover para retirada disponível" at bounding box center [1022, 264] width 323 height 22
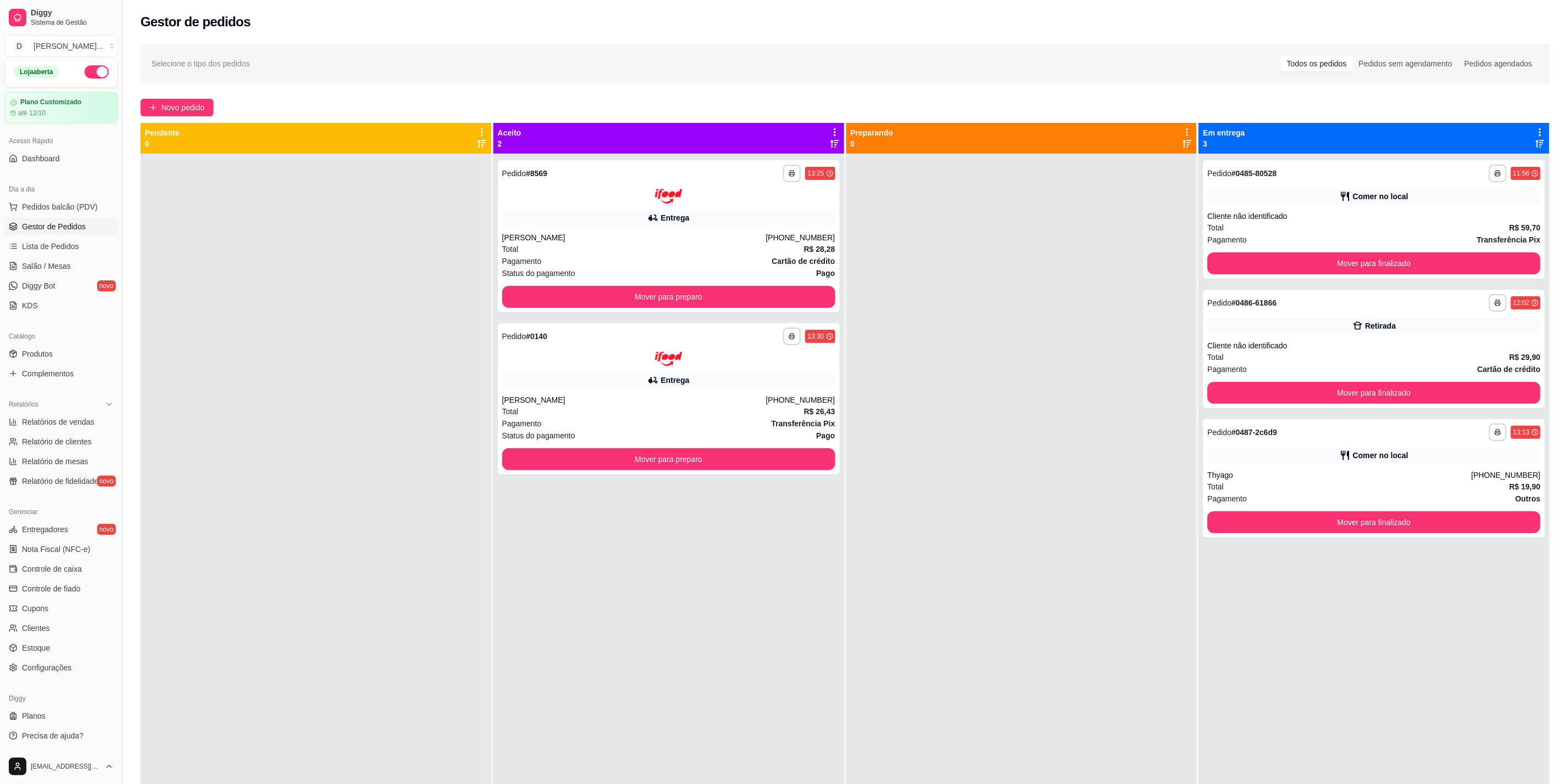
click at [60, 218] on link "Gestor de Pedidos" at bounding box center [61, 226] width 114 height 18
click at [68, 208] on span "Pedidos balcão (PDV)" at bounding box center [60, 206] width 75 height 11
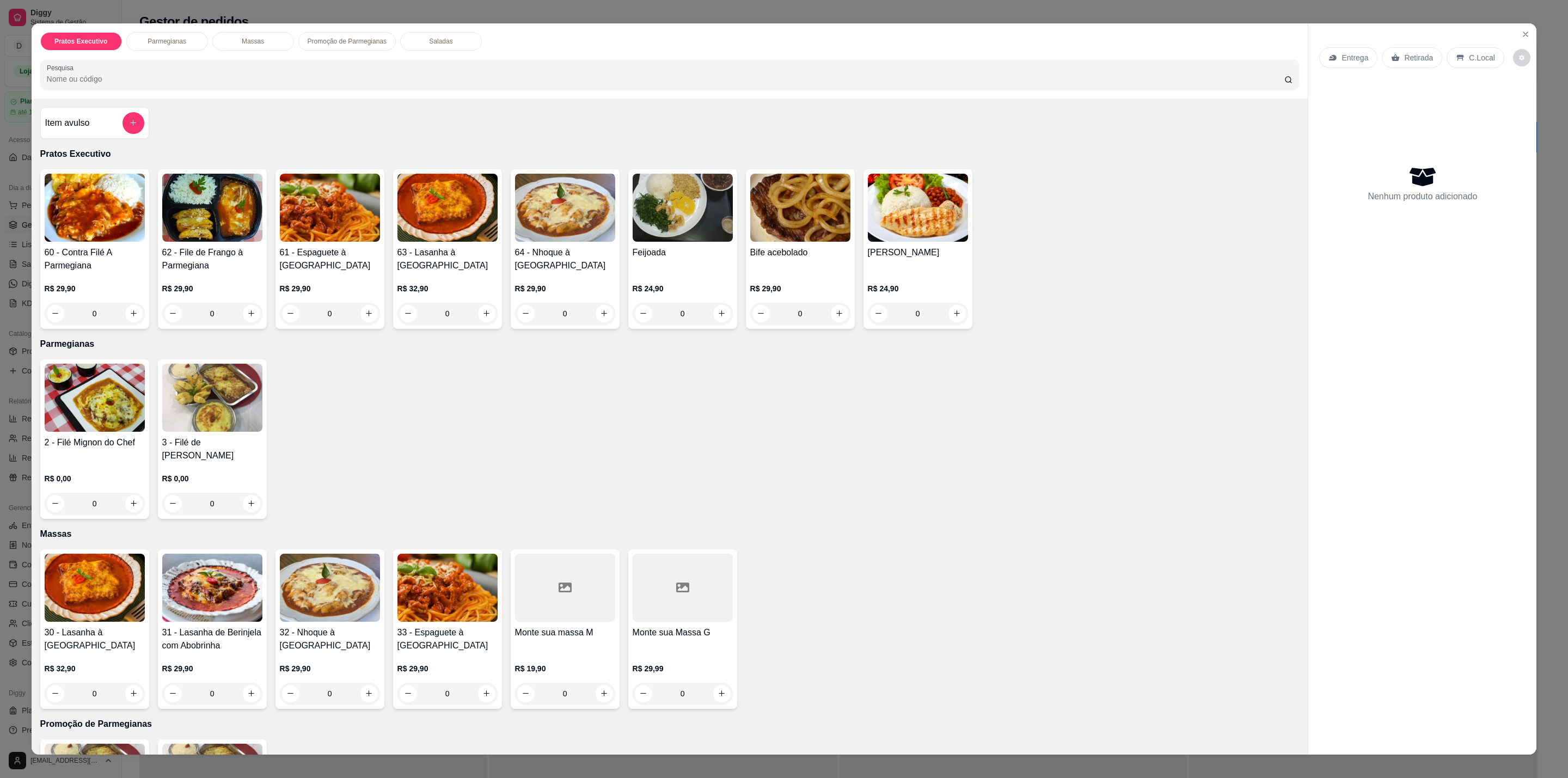
click at [572, 652] on div "R$ 19,90 0" at bounding box center [565, 678] width 101 height 52
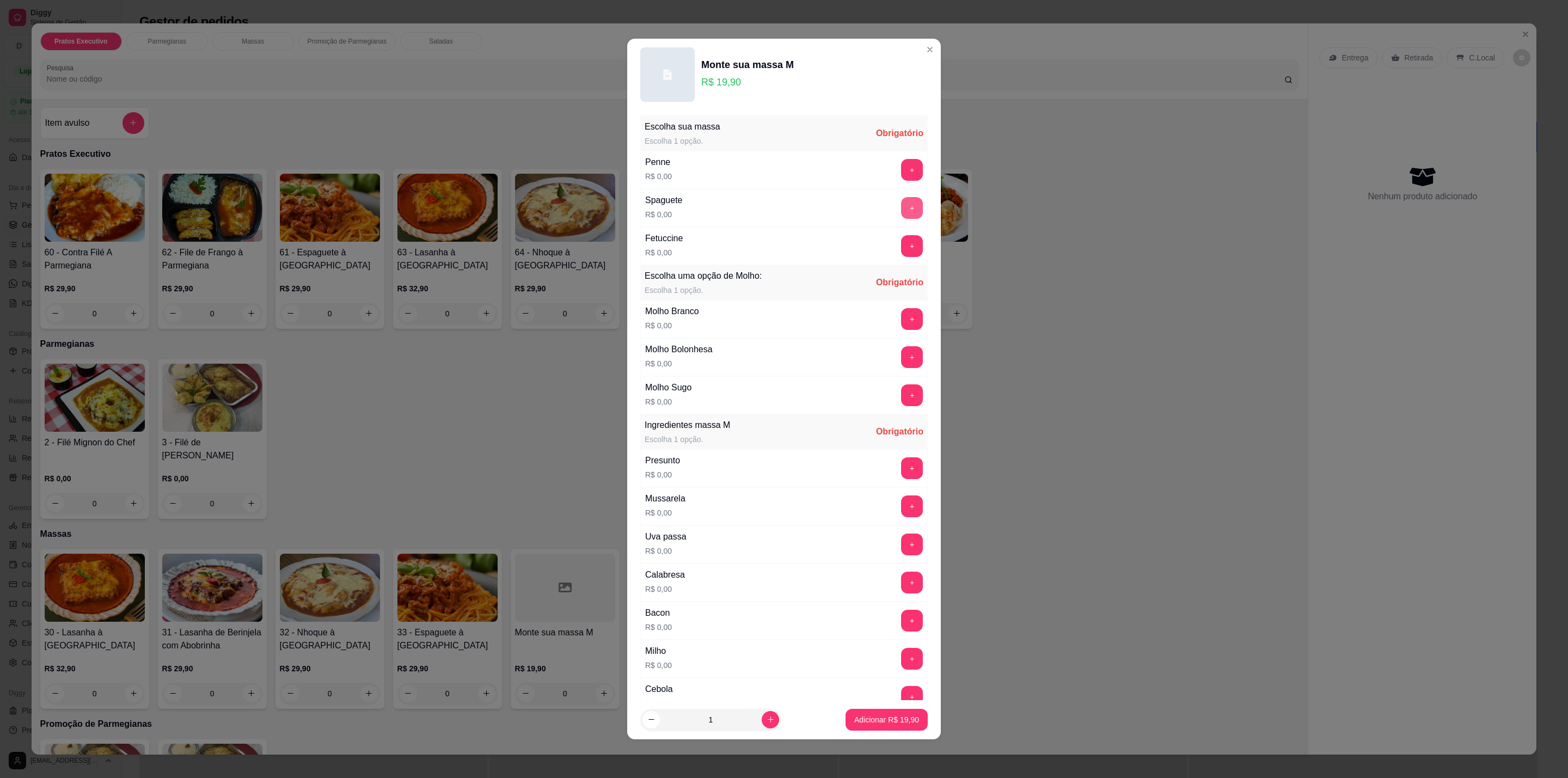
click at [901, 208] on button "+" at bounding box center [912, 208] width 22 height 22
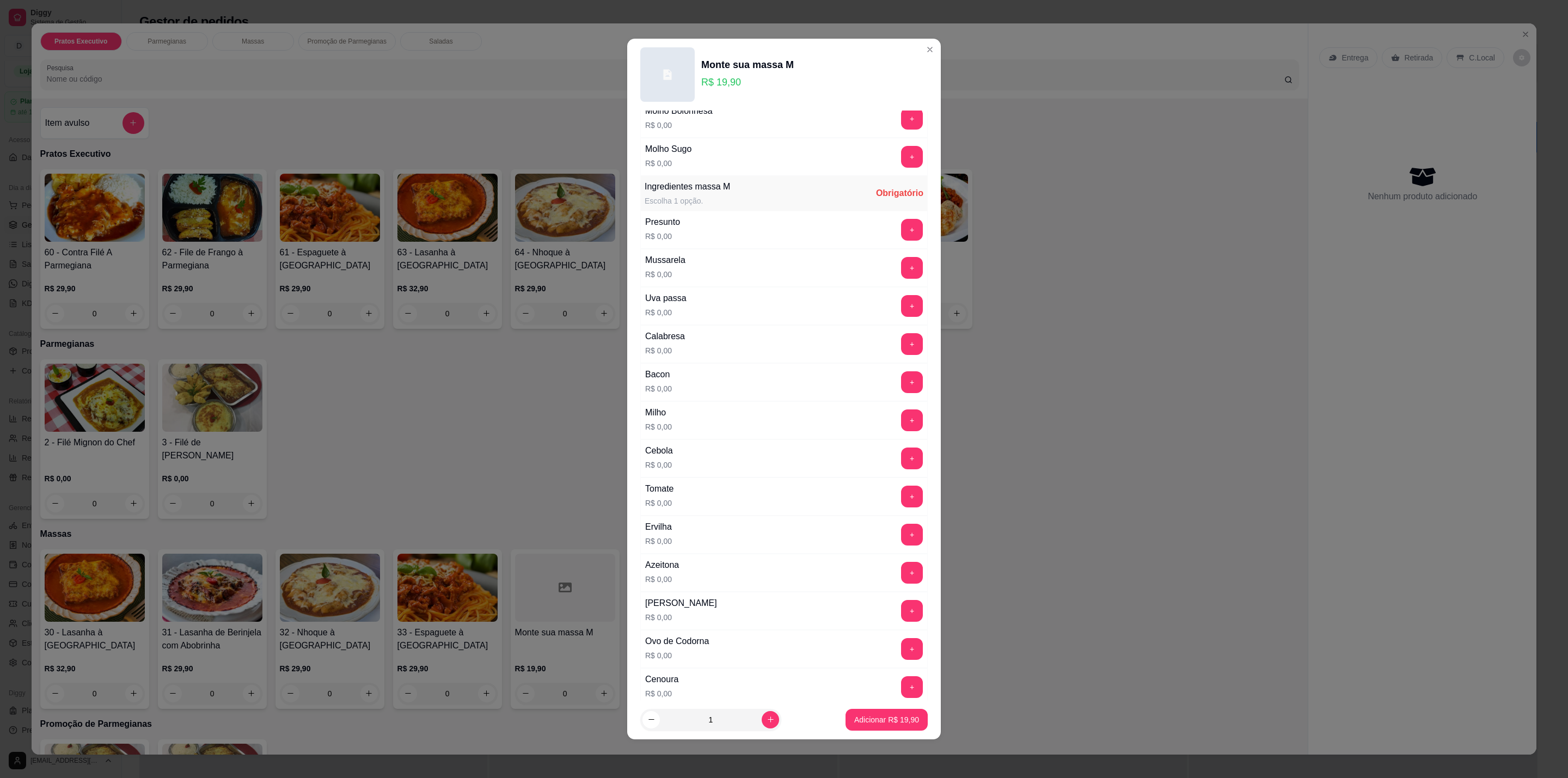
scroll to position [320, 0]
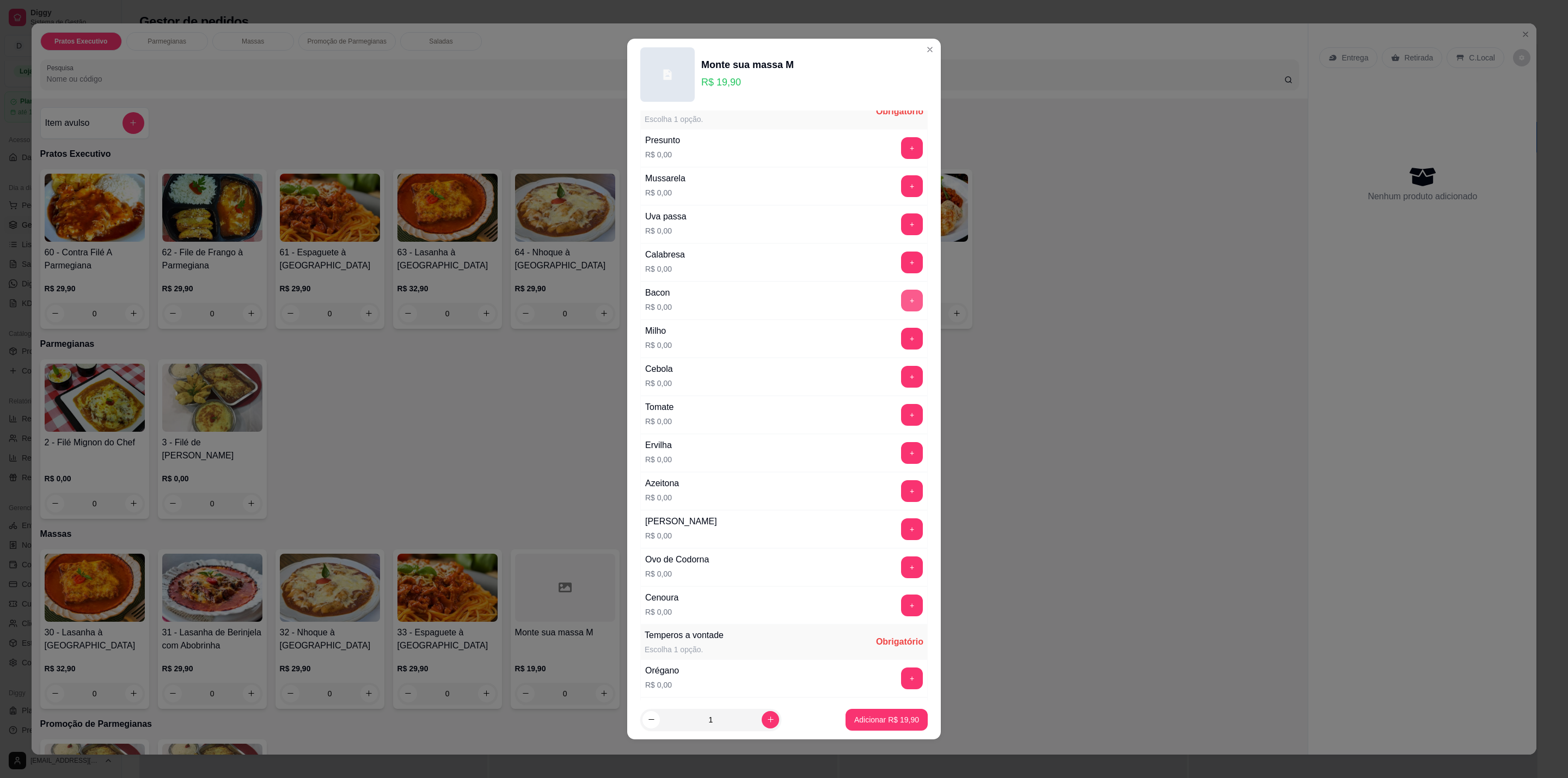
click at [901, 299] on button "+" at bounding box center [912, 300] width 22 height 22
click at [901, 266] on button "+" at bounding box center [912, 263] width 22 height 22
click at [884, 564] on div "Ovo de Codorna R$ 0,00 +" at bounding box center [784, 568] width 288 height 38
click at [884, 586] on div "Ovo de Codorna R$ 0,00 +" at bounding box center [784, 568] width 288 height 38
click at [902, 569] on button "+" at bounding box center [913, 568] width 22 height 22
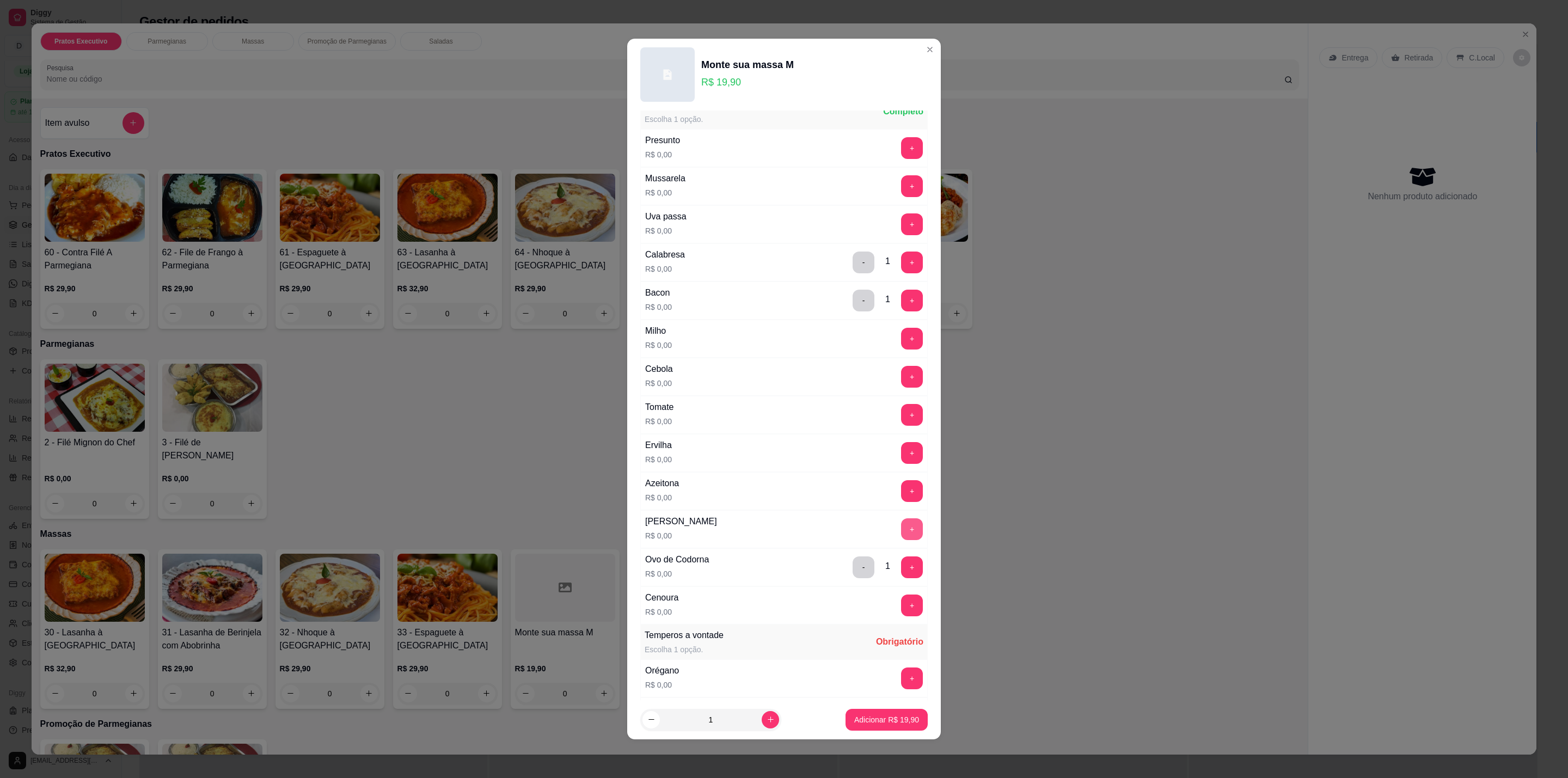
click at [901, 539] on button "+" at bounding box center [912, 529] width 22 height 22
click at [901, 423] on button "+" at bounding box center [912, 415] width 22 height 22
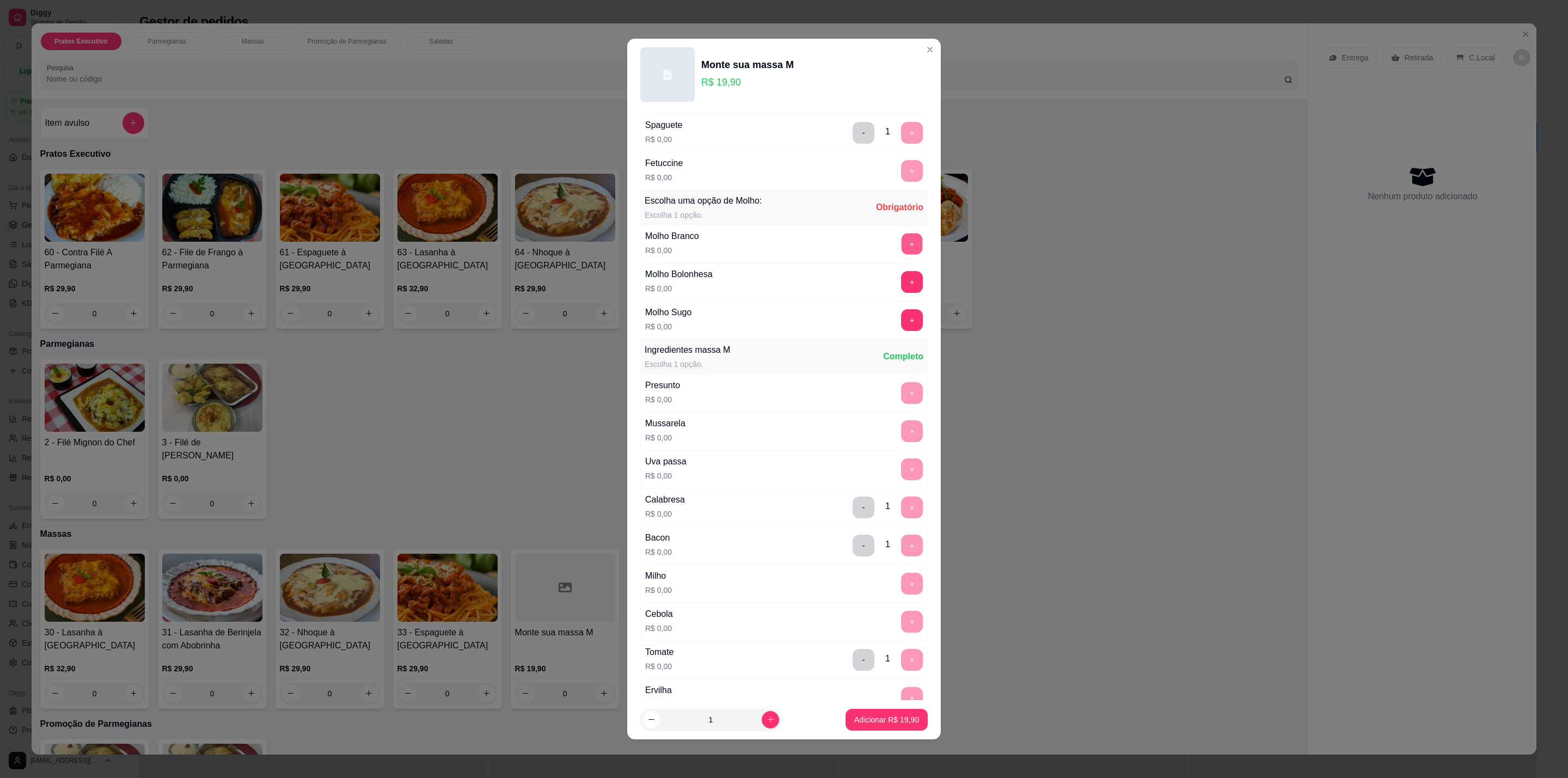
click at [902, 244] on button "+" at bounding box center [913, 244] width 22 height 22
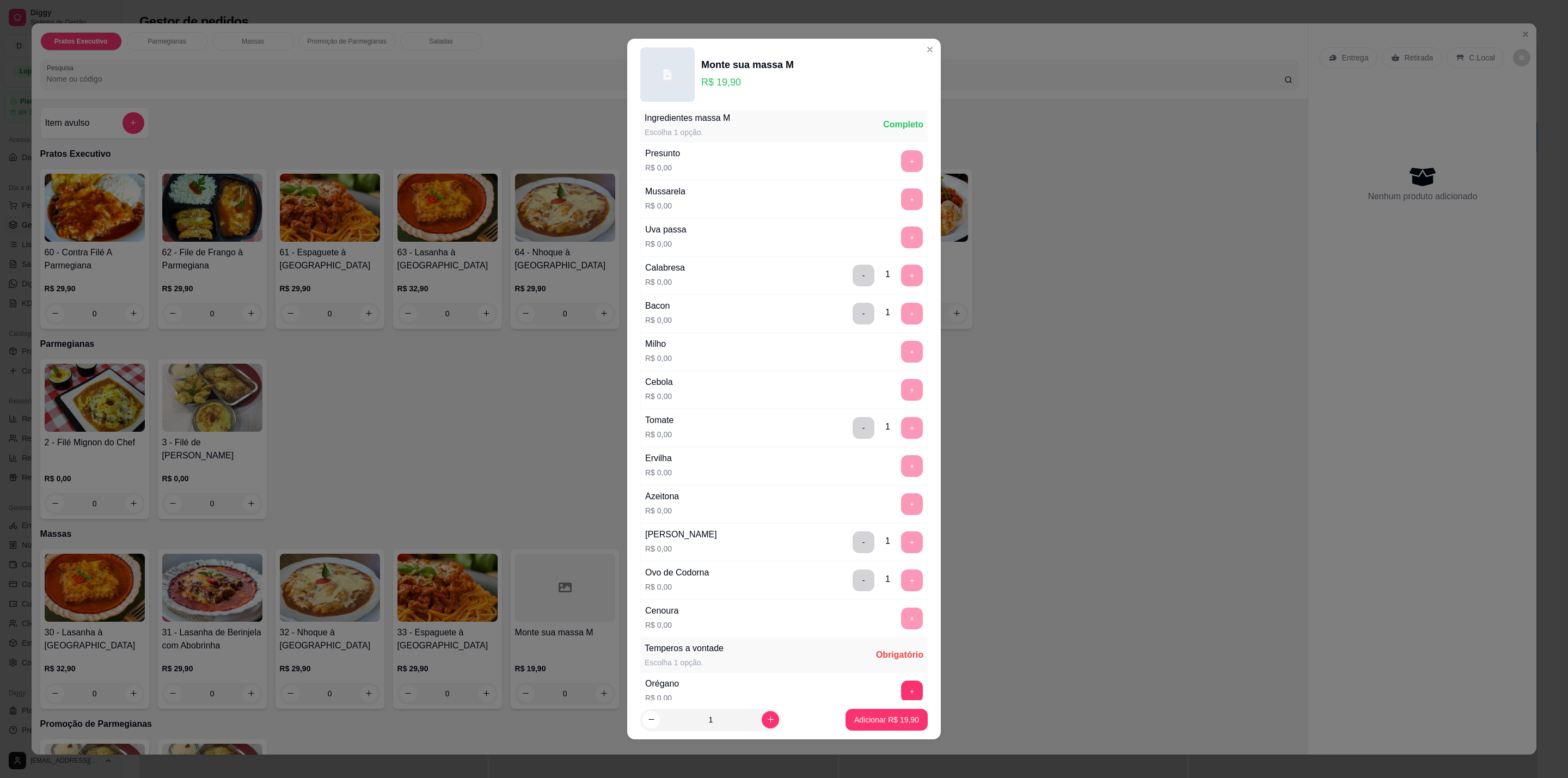
scroll to position [552, 0]
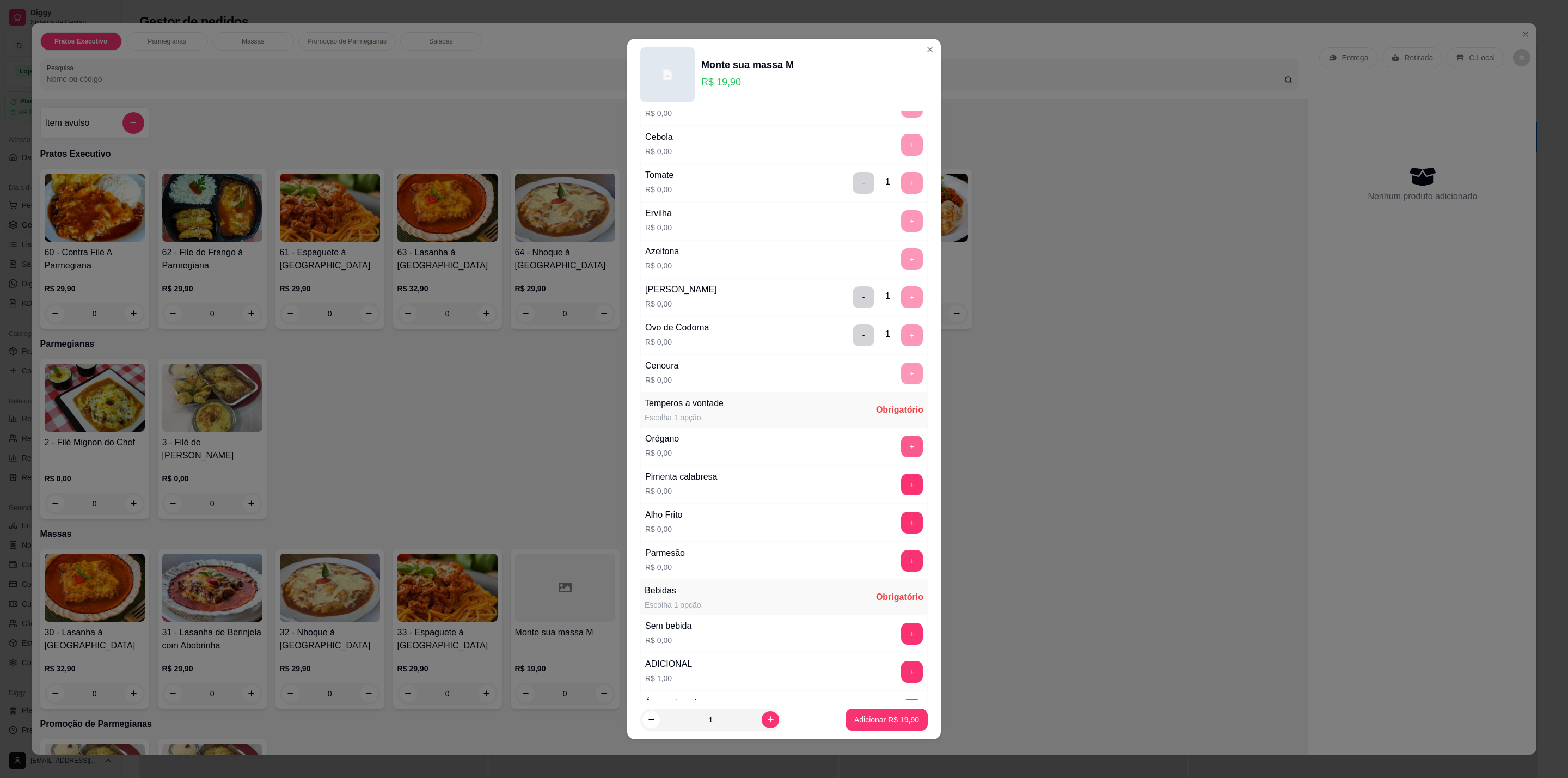
click at [901, 457] on button "+" at bounding box center [912, 446] width 22 height 22
click at [901, 572] on button "+" at bounding box center [912, 561] width 22 height 22
click at [901, 639] on button "+" at bounding box center [912, 633] width 22 height 22
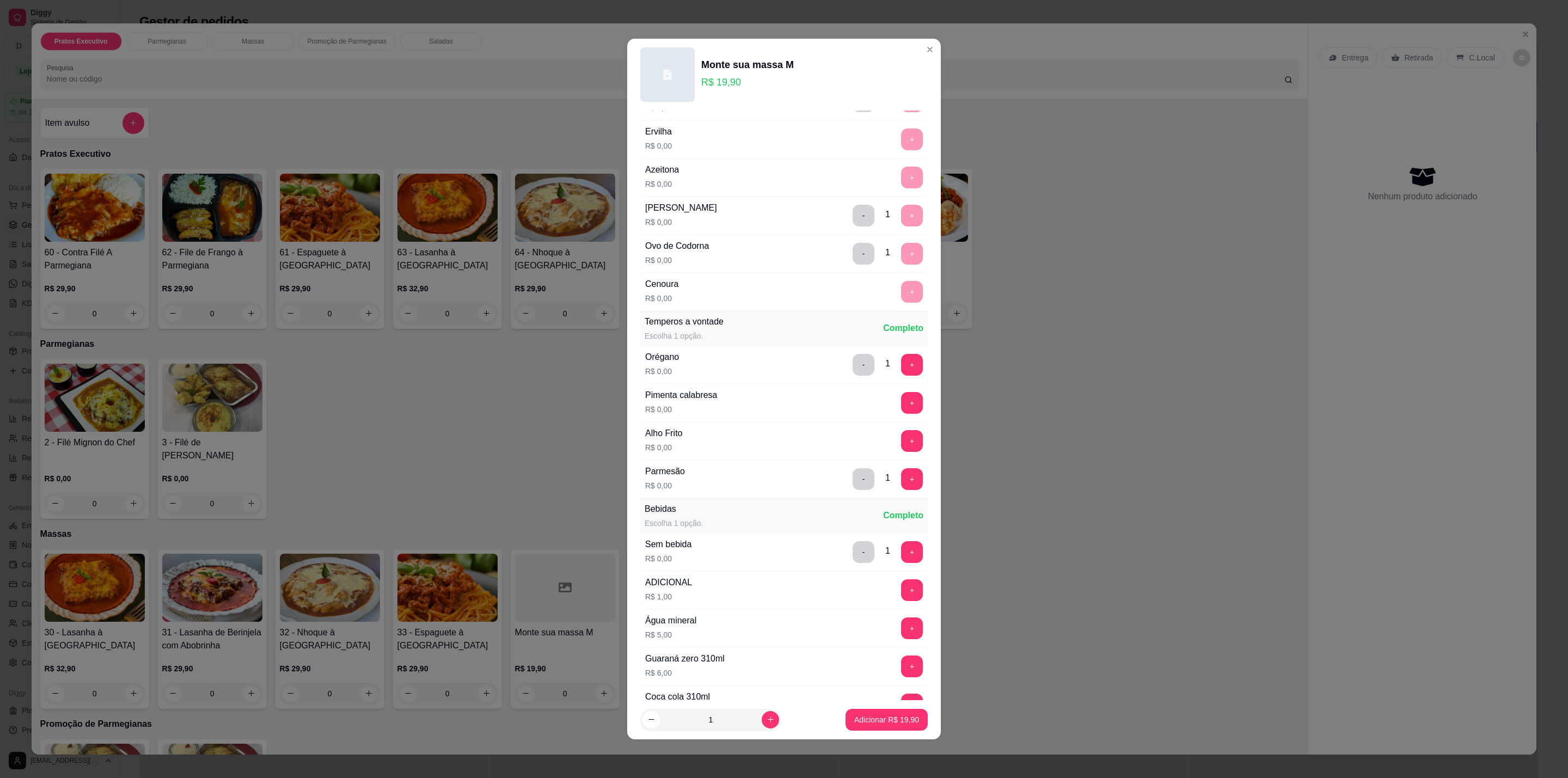
scroll to position [716, 0]
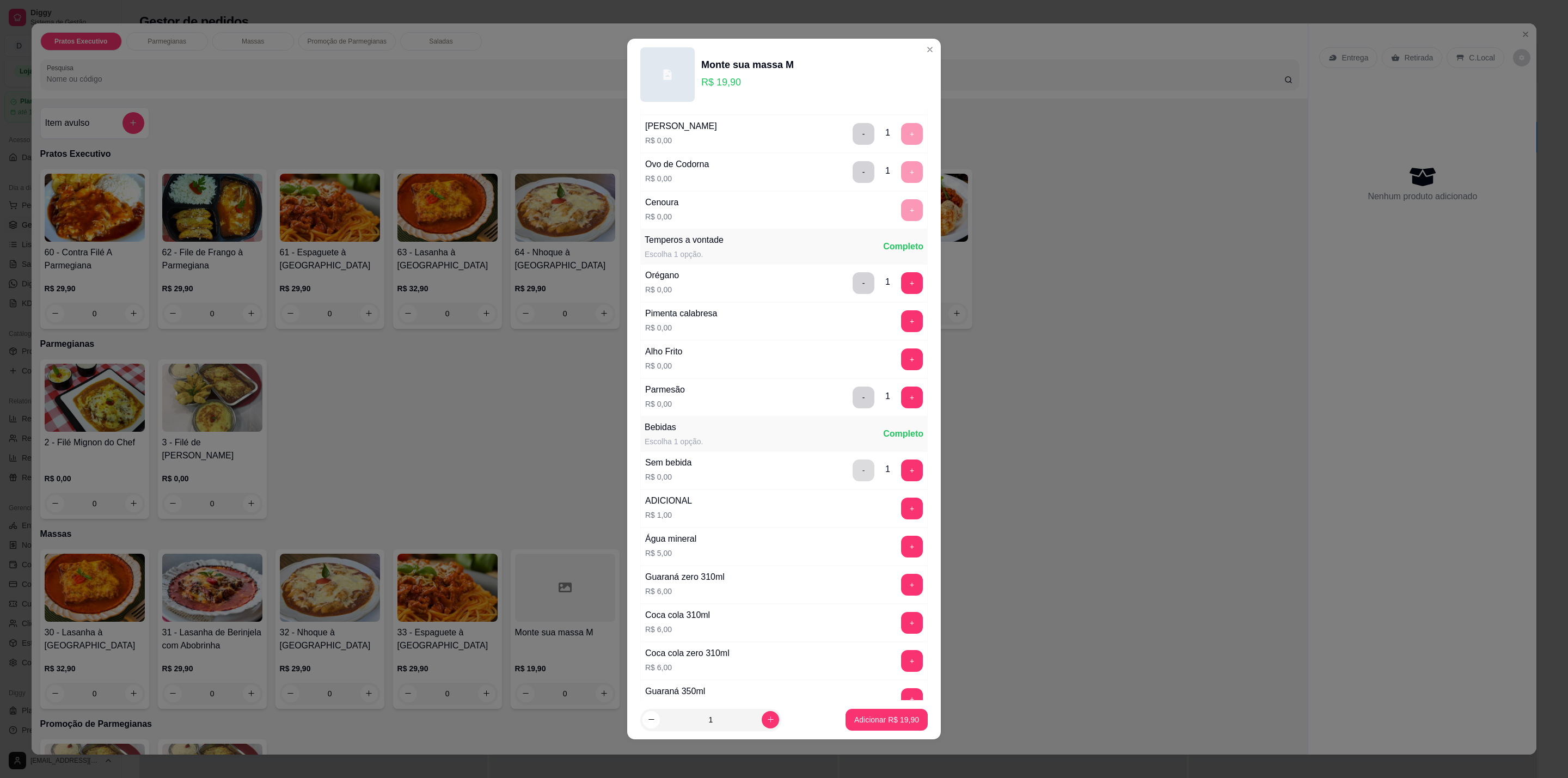
click at [853, 480] on button "-" at bounding box center [864, 470] width 22 height 22
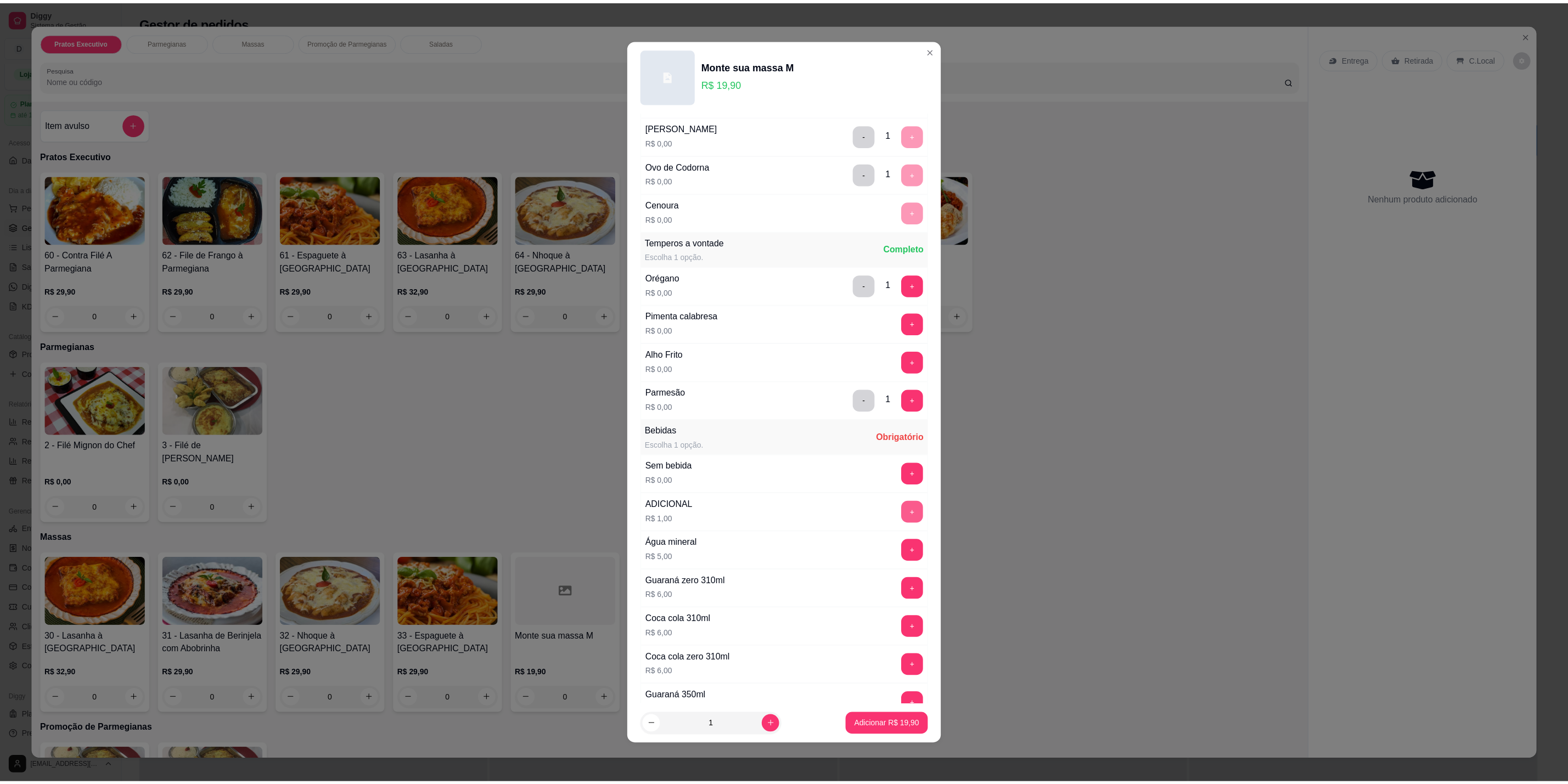
scroll to position [803, 0]
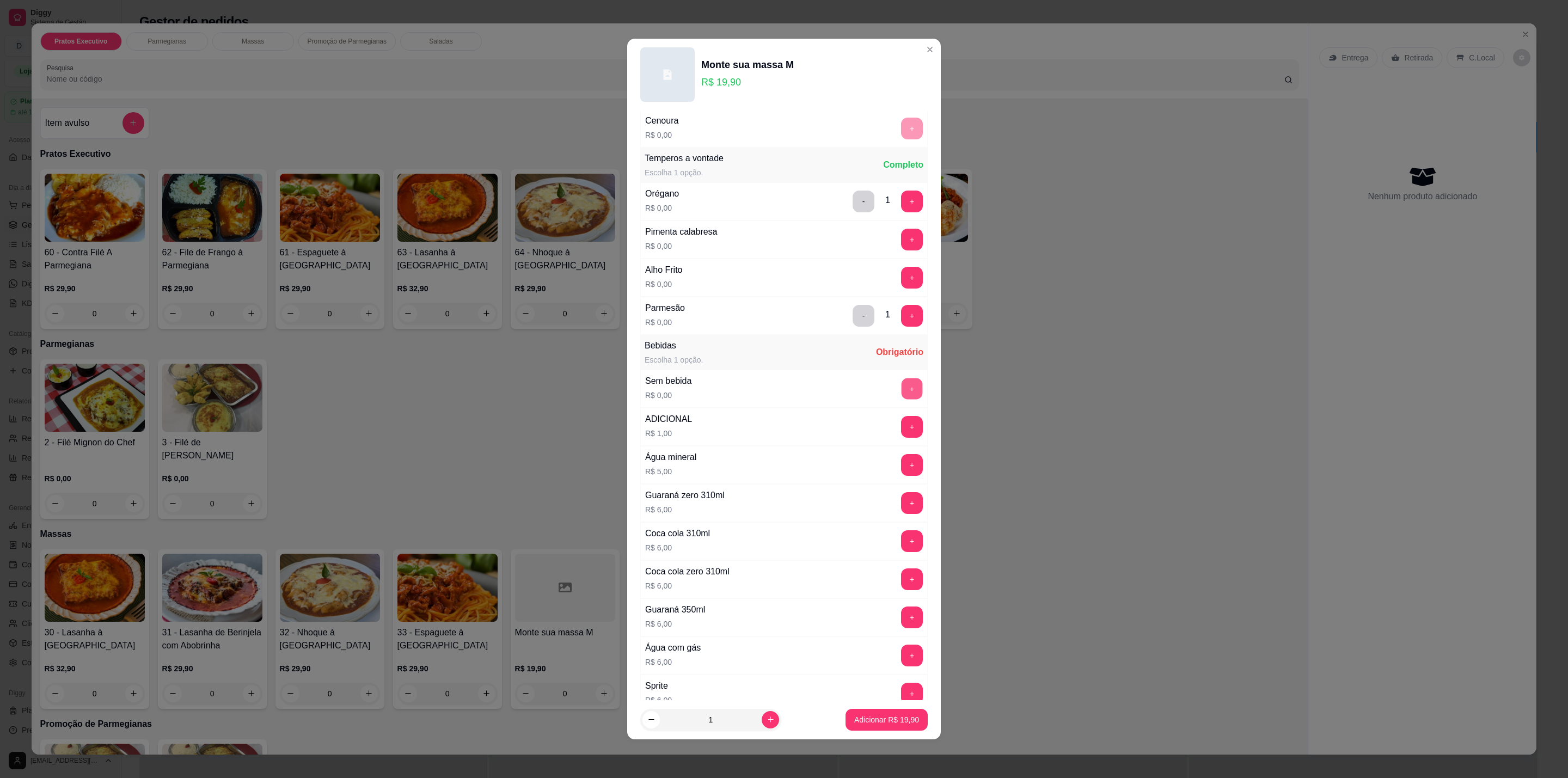
click at [902, 392] on button "+" at bounding box center [913, 389] width 22 height 22
click at [885, 714] on p "Adicionar R$ 19,90" at bounding box center [887, 719] width 63 height 10
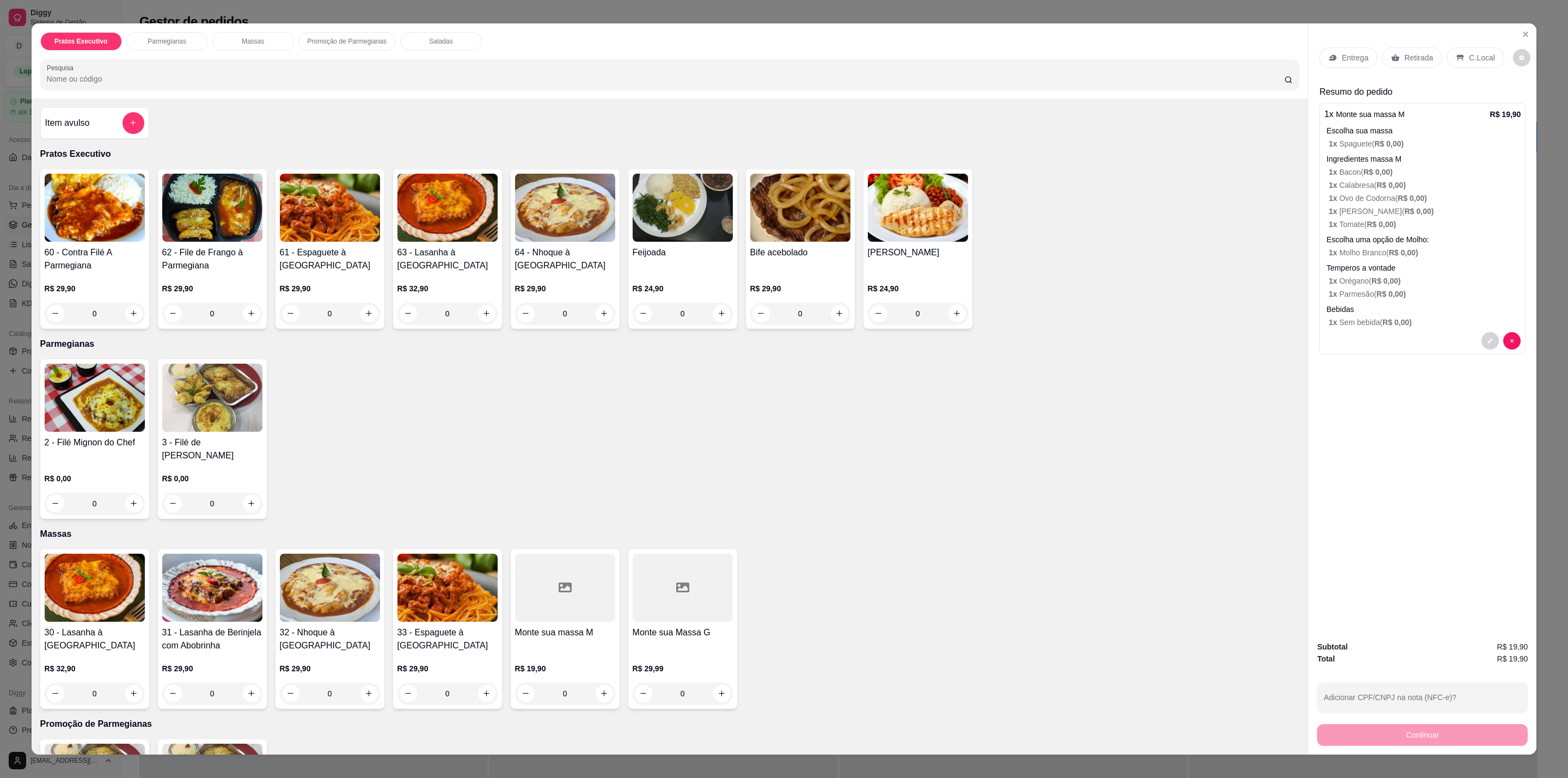
click at [1477, 56] on p "C.Local" at bounding box center [1482, 57] width 26 height 11
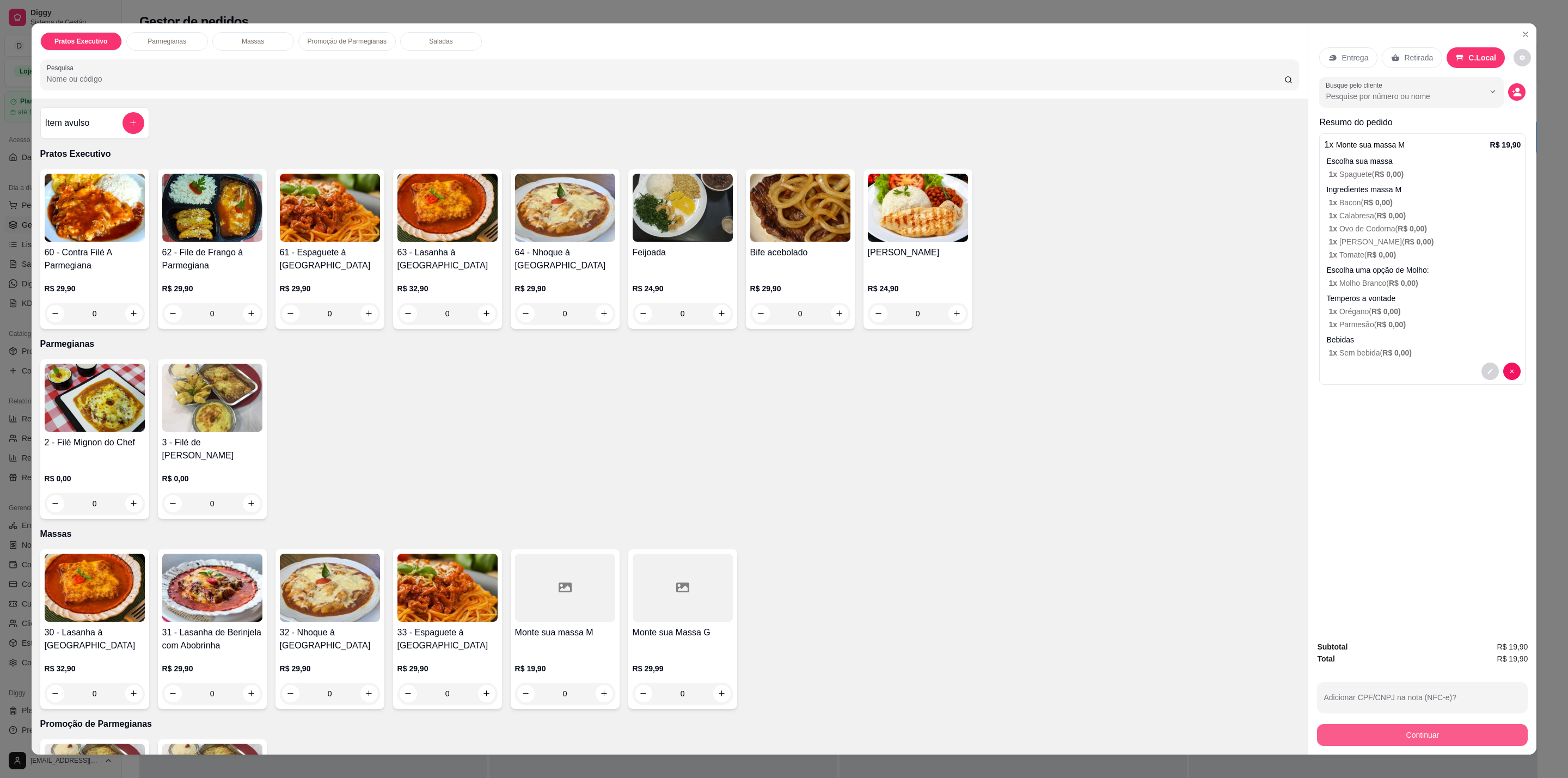
click at [1461, 738] on button "Continuar" at bounding box center [1422, 735] width 210 height 22
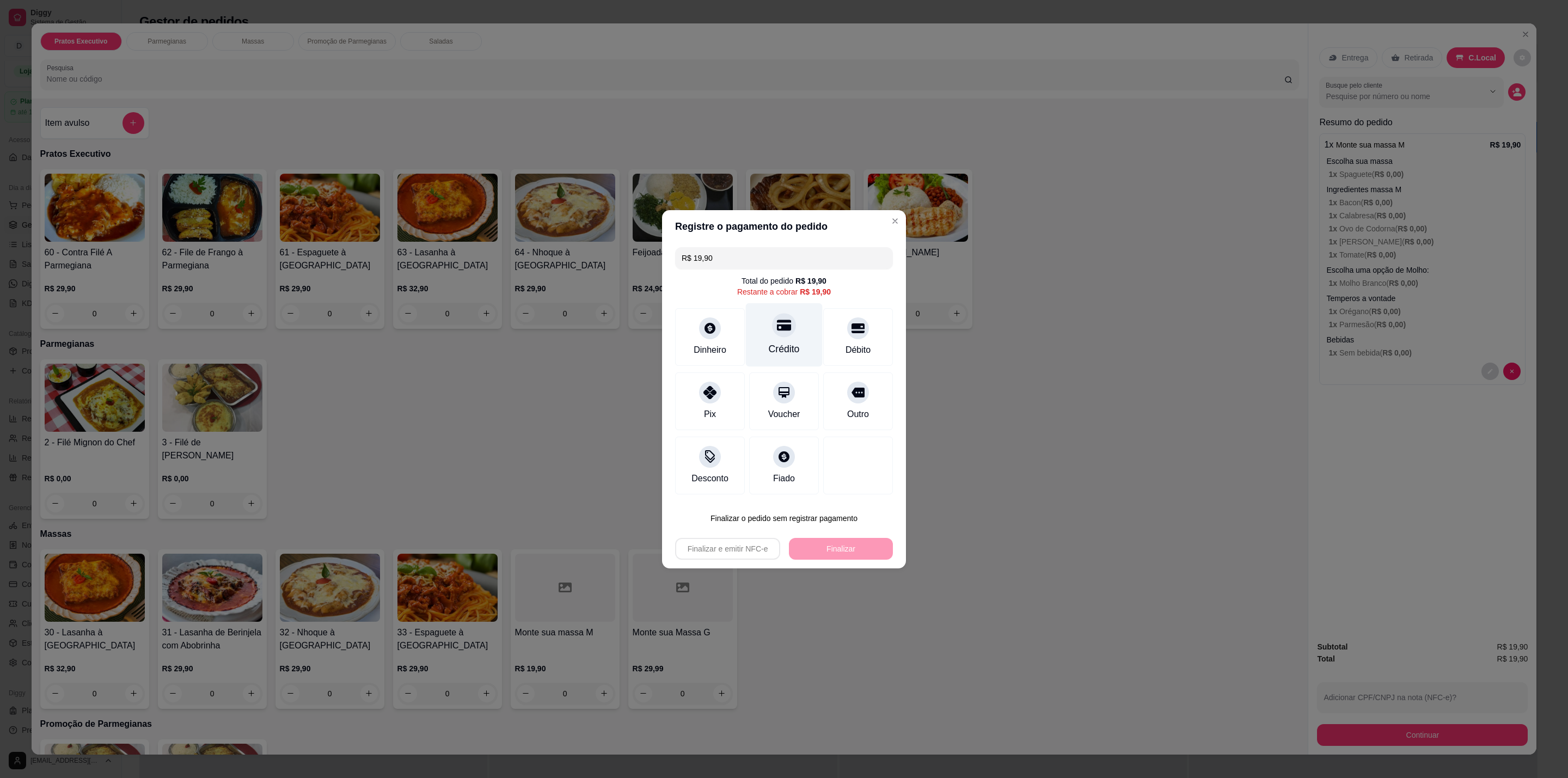
click at [775, 335] on div at bounding box center [784, 325] width 24 height 24
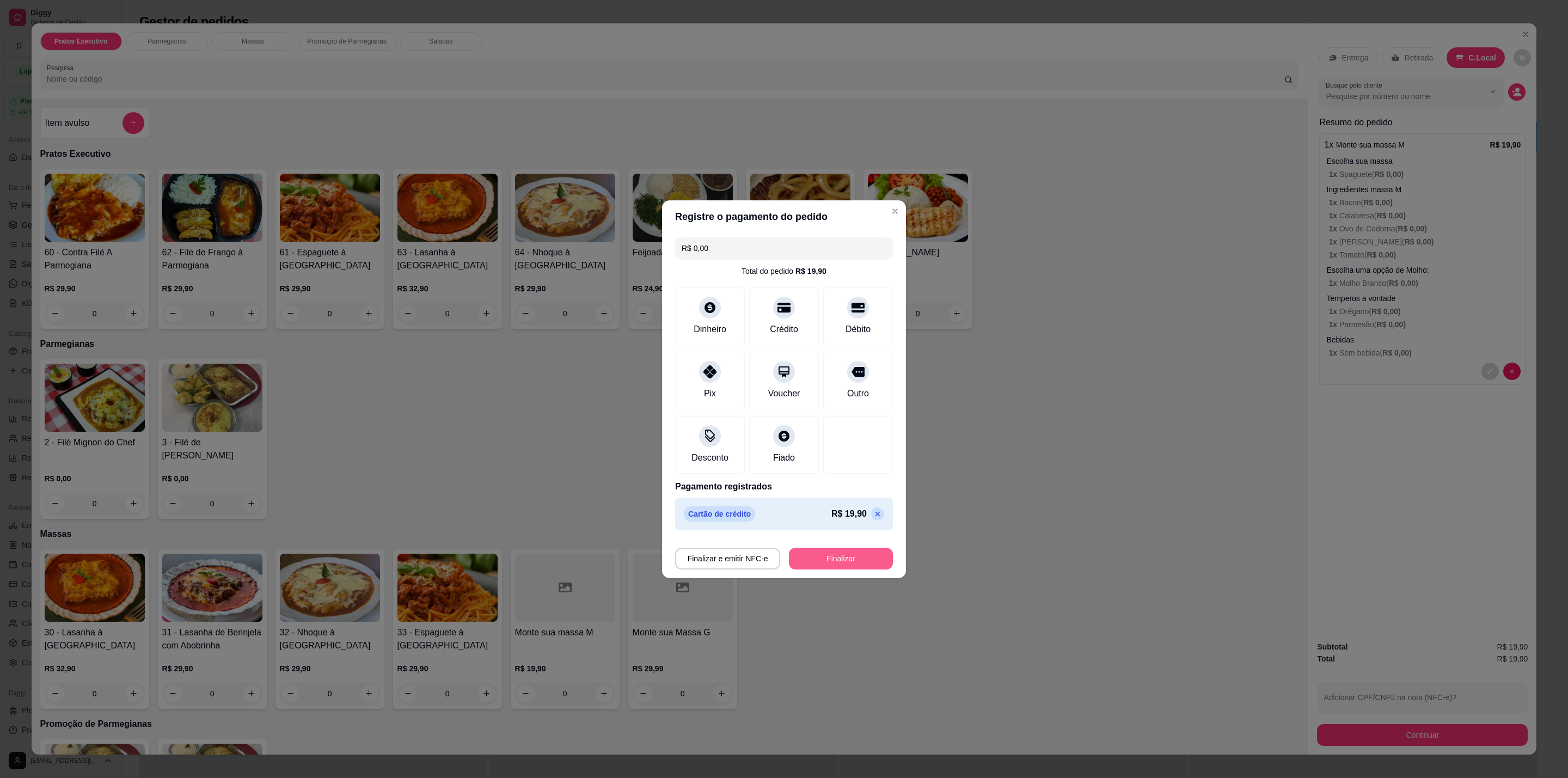
click at [825, 558] on button "Finalizar" at bounding box center [841, 559] width 104 height 22
type input "-R$ 19,90"
